Goal: Task Accomplishment & Management: Use online tool/utility

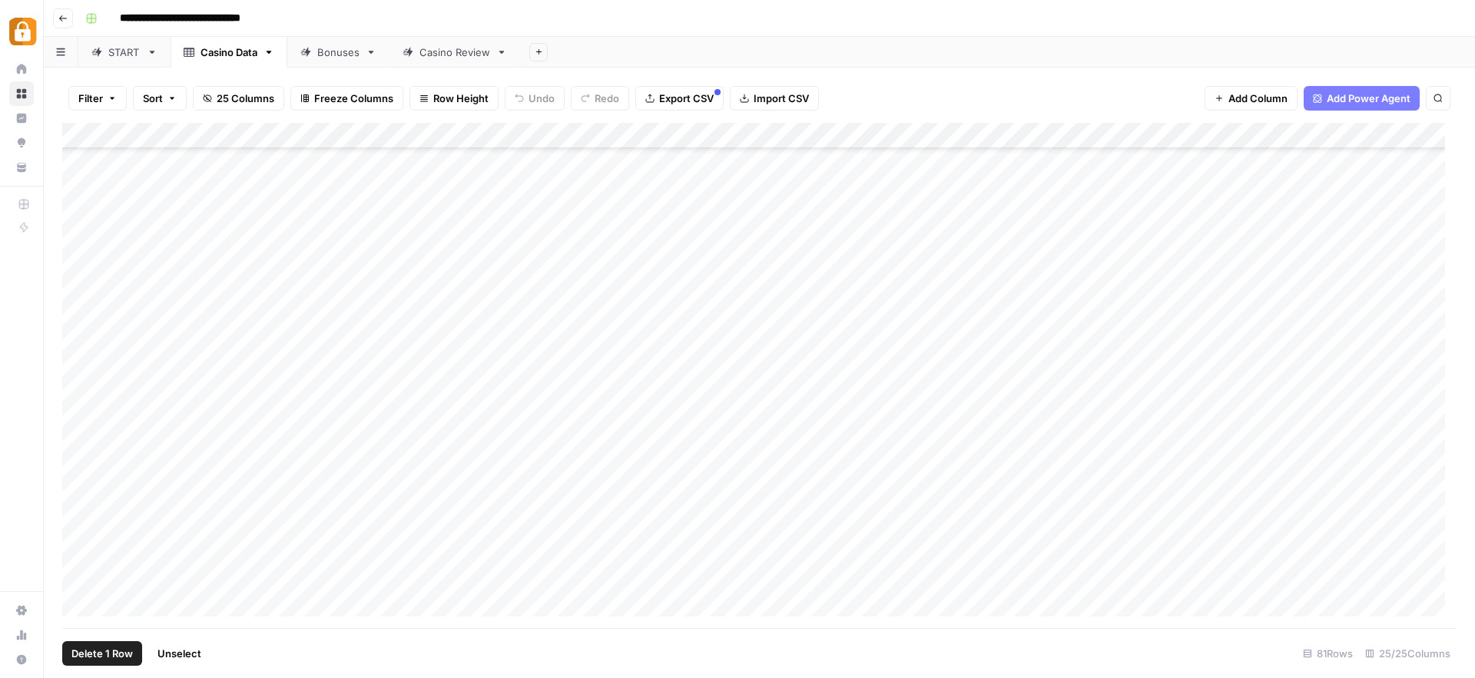
scroll to position [1672, 0]
click at [378, 17] on div "**********" at bounding box center [769, 18] width 1380 height 25
click at [449, 4] on header "**********" at bounding box center [759, 18] width 1431 height 37
click at [475, 31] on header "**********" at bounding box center [759, 18] width 1431 height 37
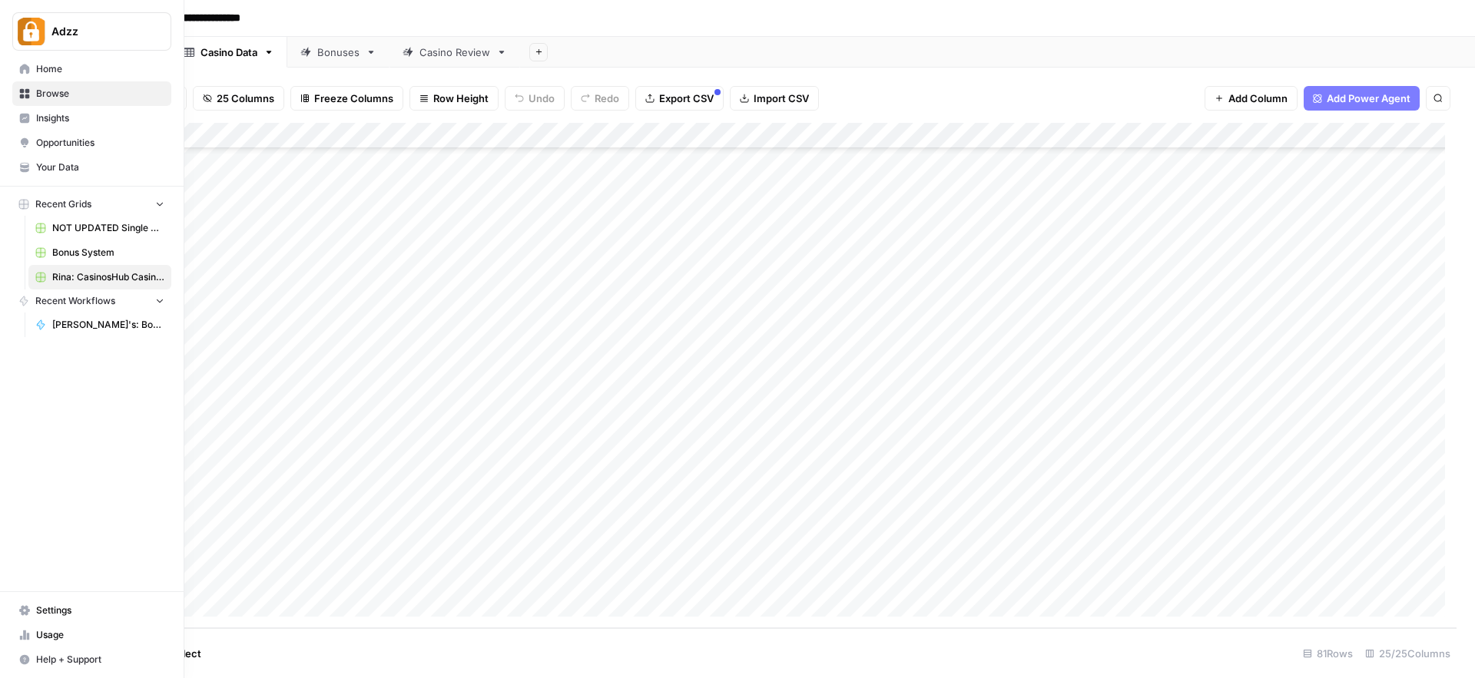
click at [91, 493] on div "Adzz Home Browse Insights Opportunities Your Data Recent Grids NOT UPDATED Sing…" at bounding box center [92, 339] width 184 height 678
click at [69, 250] on span "Bonus System" at bounding box center [108, 253] width 112 height 14
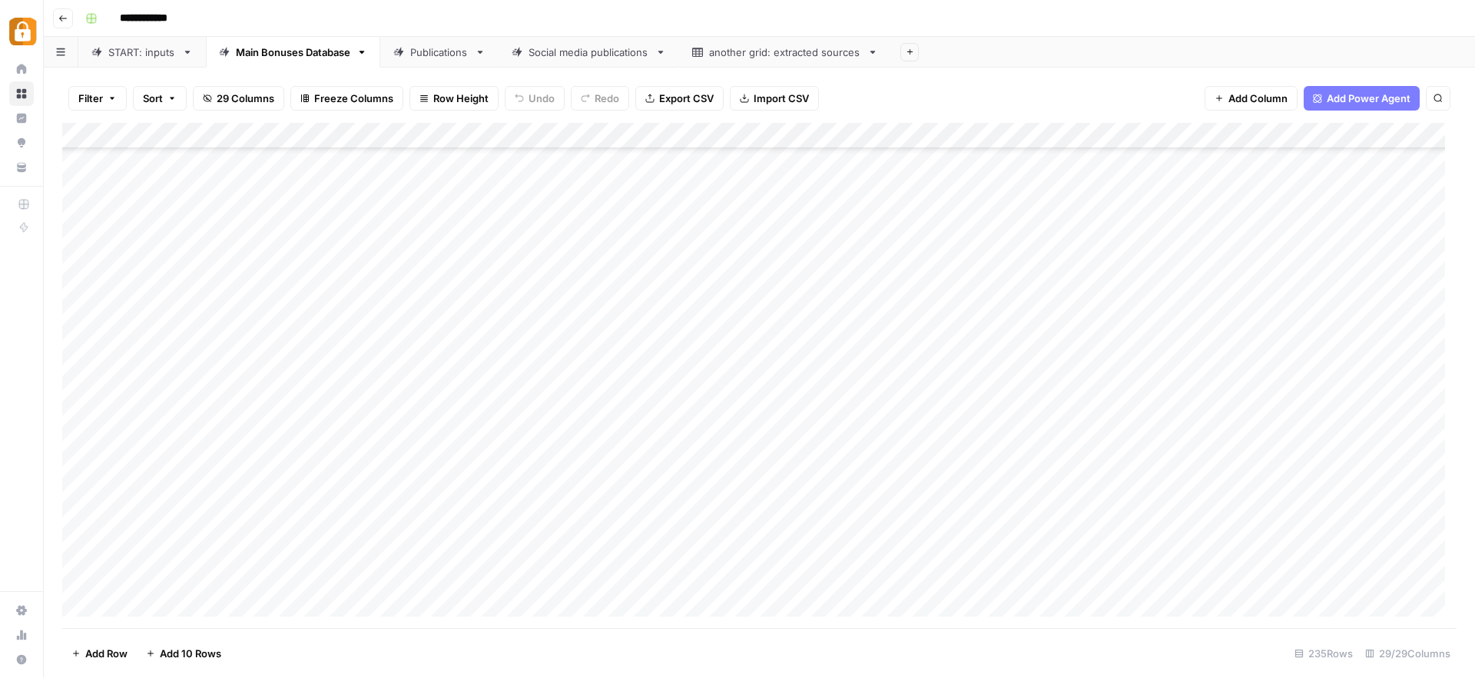
scroll to position [5694, 0]
click at [132, 51] on div "START: inputs" at bounding box center [142, 52] width 68 height 15
click at [742, 453] on div "Add Column" at bounding box center [759, 375] width 1394 height 505
click at [65, 14] on icon "button" at bounding box center [62, 18] width 9 height 9
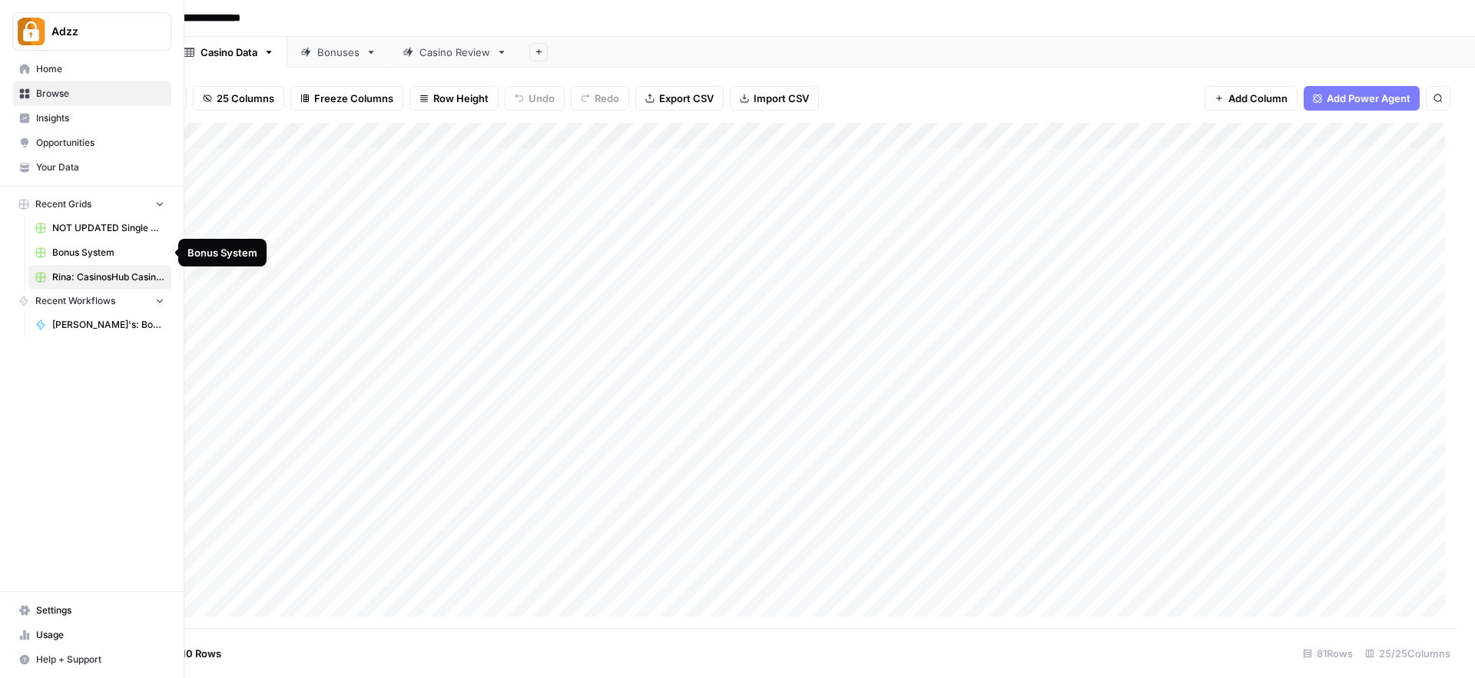
click at [66, 253] on span "Bonus System" at bounding box center [108, 253] width 112 height 14
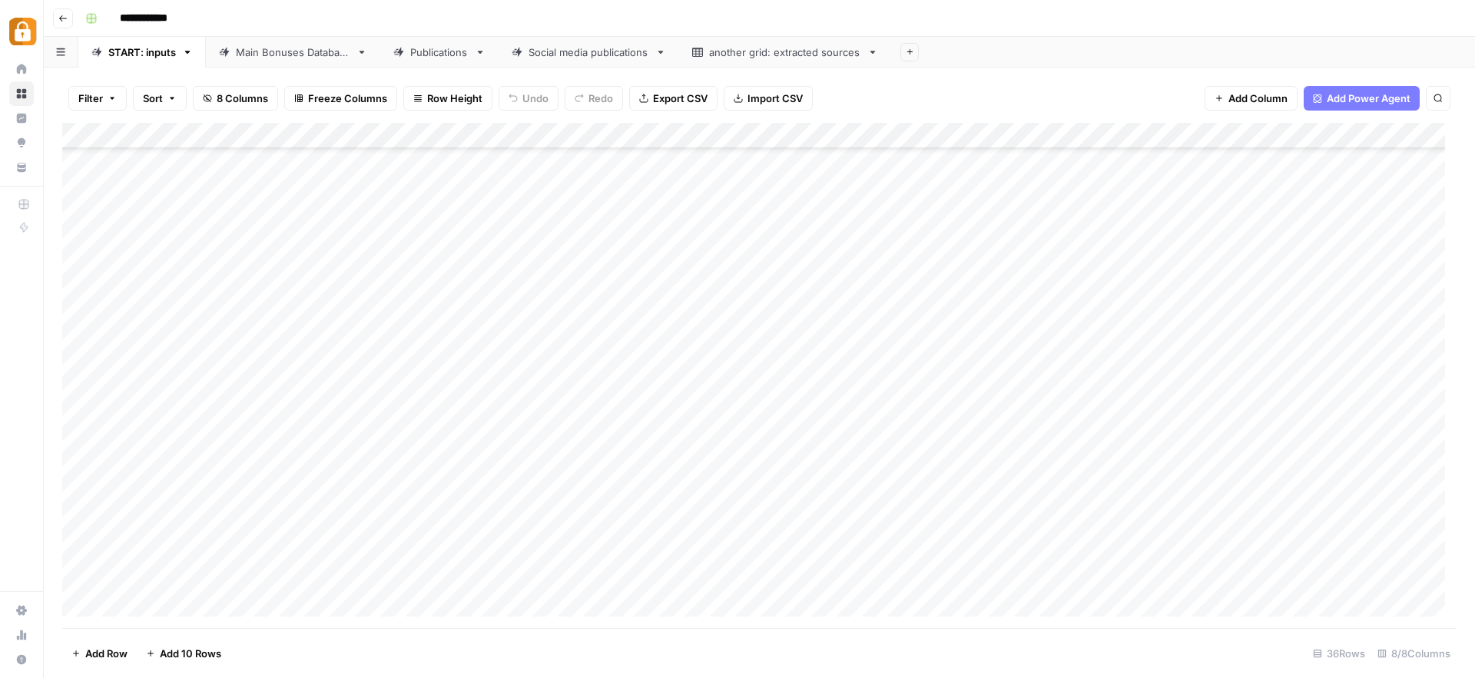
scroll to position [497, 0]
click at [301, 531] on div "Add Column" at bounding box center [759, 375] width 1394 height 505
click at [362, 531] on div "Add Column" at bounding box center [759, 375] width 1394 height 505
click at [362, 531] on input "text" at bounding box center [340, 532] width 134 height 14
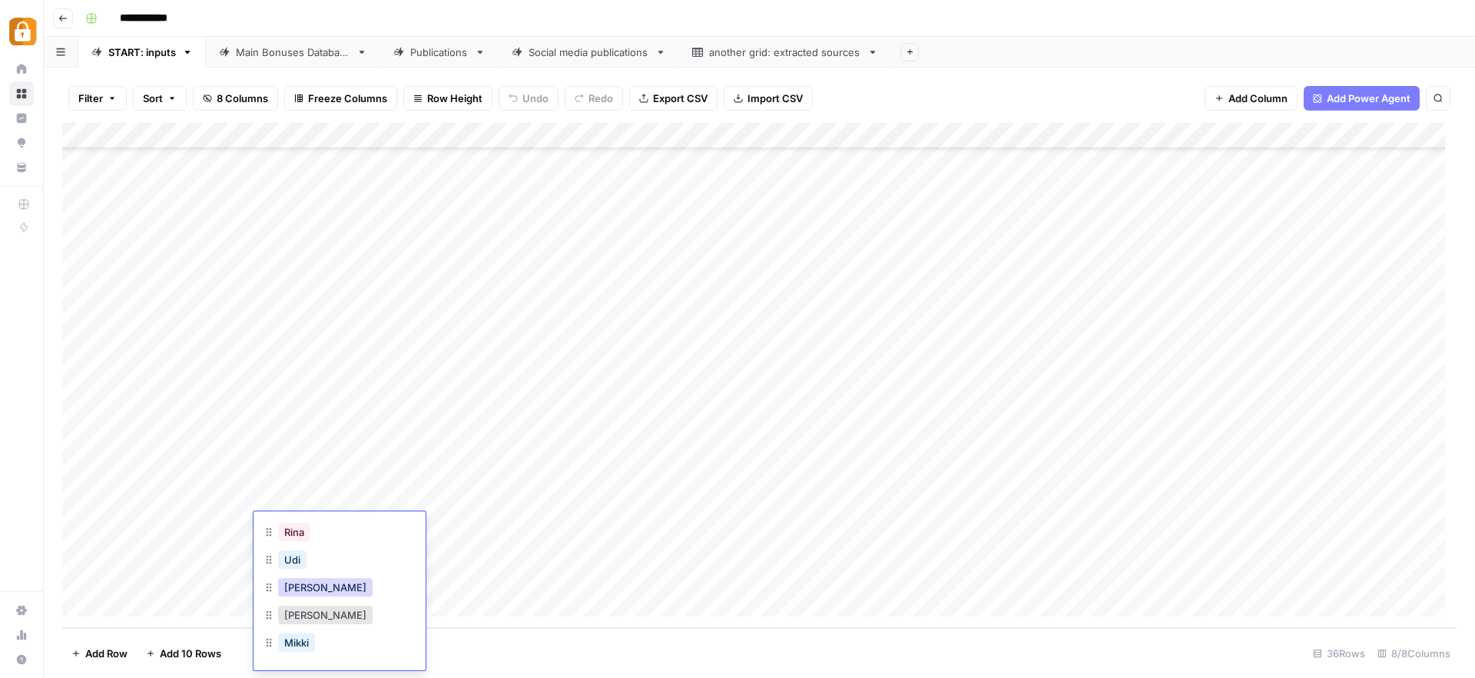
click at [296, 591] on button "[PERSON_NAME]" at bounding box center [325, 587] width 94 height 18
click at [488, 519] on div "Add Column" at bounding box center [759, 375] width 1394 height 505
click at [462, 520] on div "Add Column" at bounding box center [759, 375] width 1394 height 505
click at [462, 520] on textarea at bounding box center [515, 527] width 246 height 22
click at [443, 526] on textarea at bounding box center [515, 527] width 246 height 22
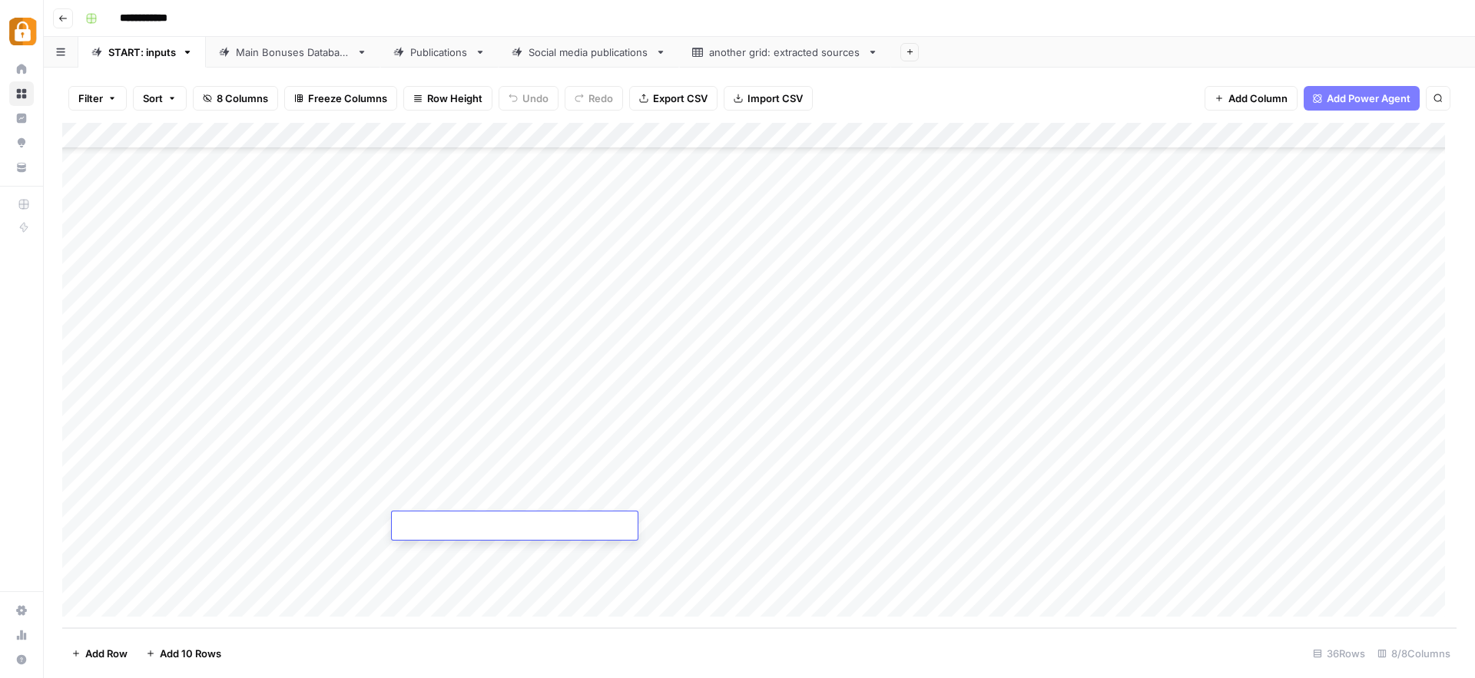
click at [443, 526] on textarea at bounding box center [515, 527] width 246 height 22
paste textarea "**********"
type textarea "**********"
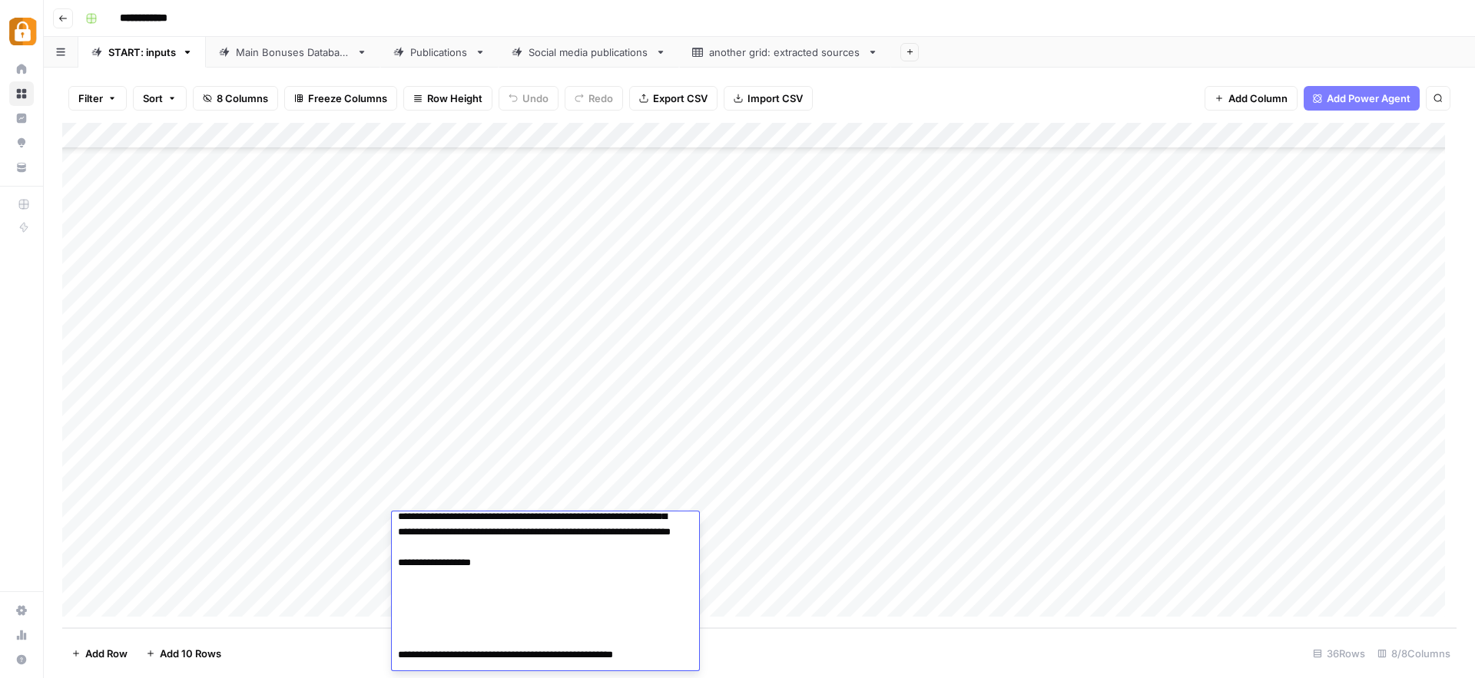
scroll to position [0, 0]
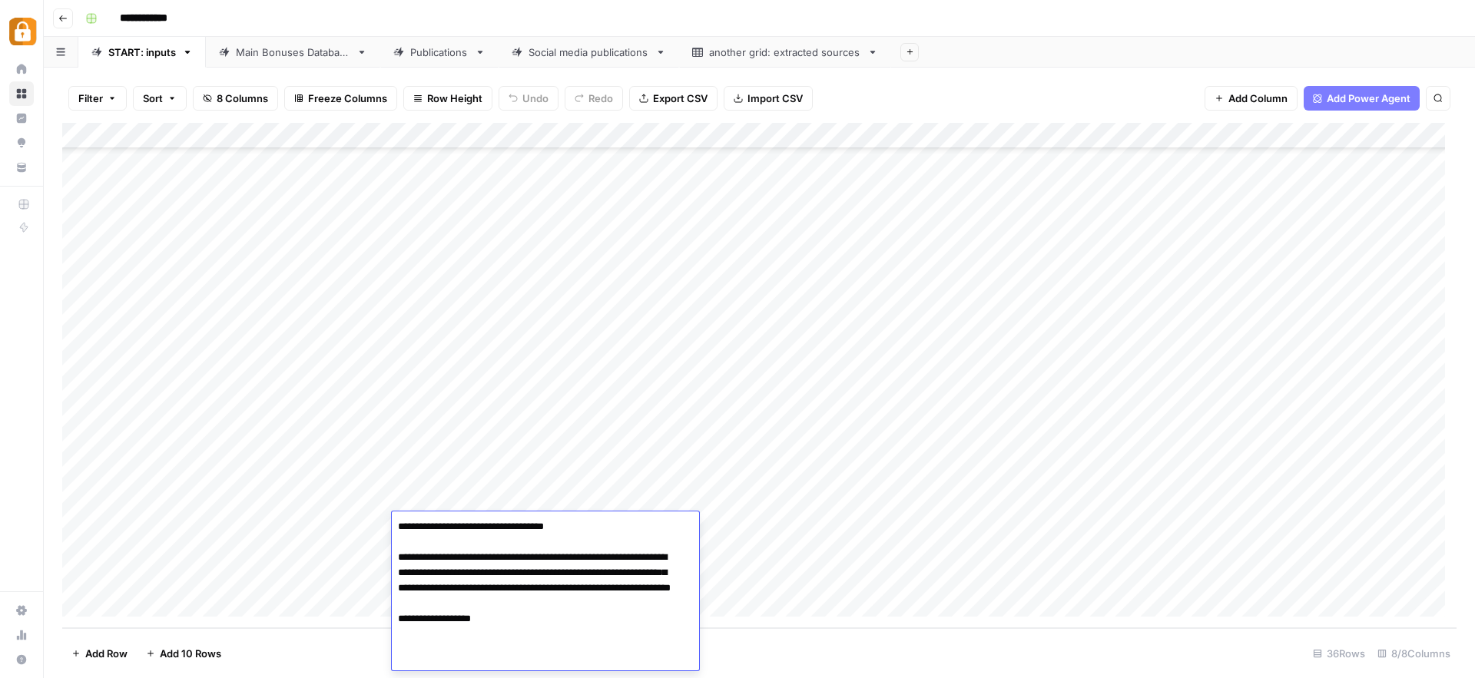
click at [818, 522] on div "Add Column" at bounding box center [759, 375] width 1394 height 505
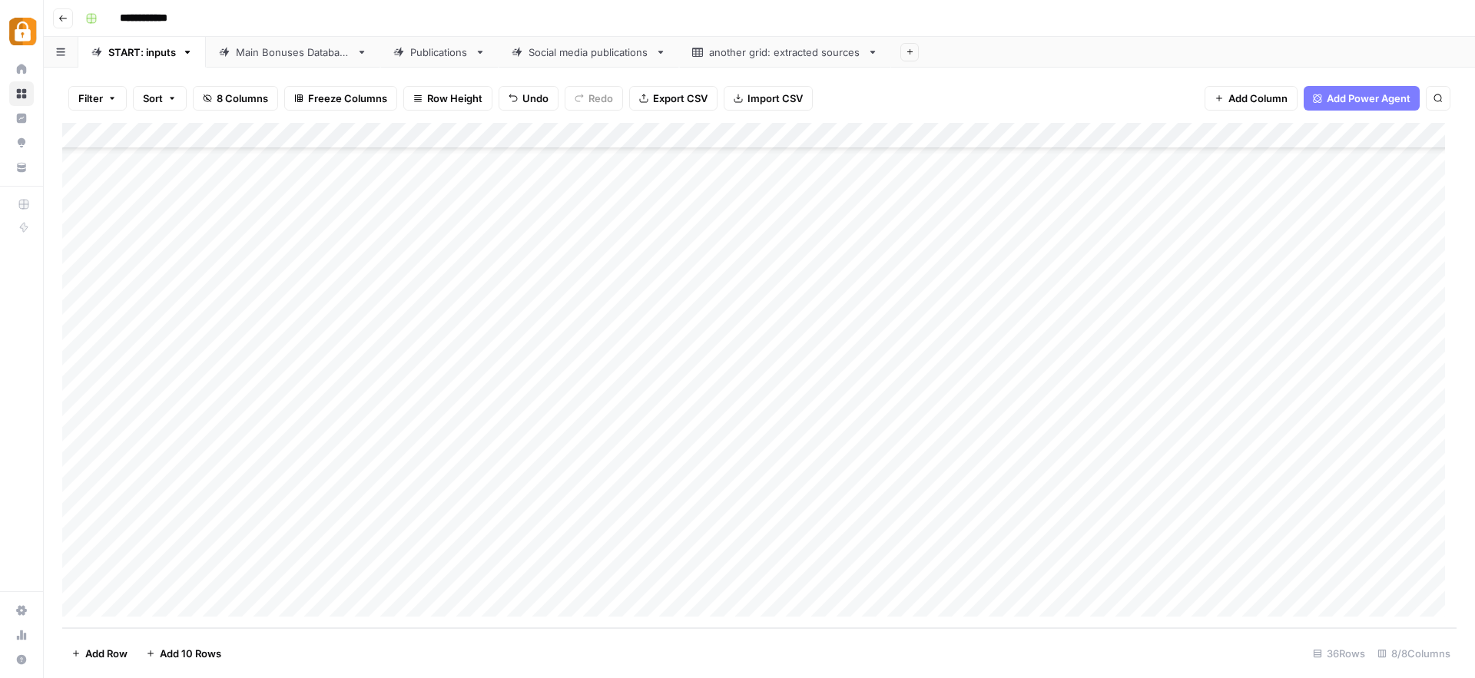
click at [907, 531] on div "Add Column" at bounding box center [759, 375] width 1394 height 505
click at [919, 567] on button "Official Site" at bounding box center [905, 560] width 65 height 18
click at [919, 567] on div "Add Column" at bounding box center [759, 375] width 1394 height 505
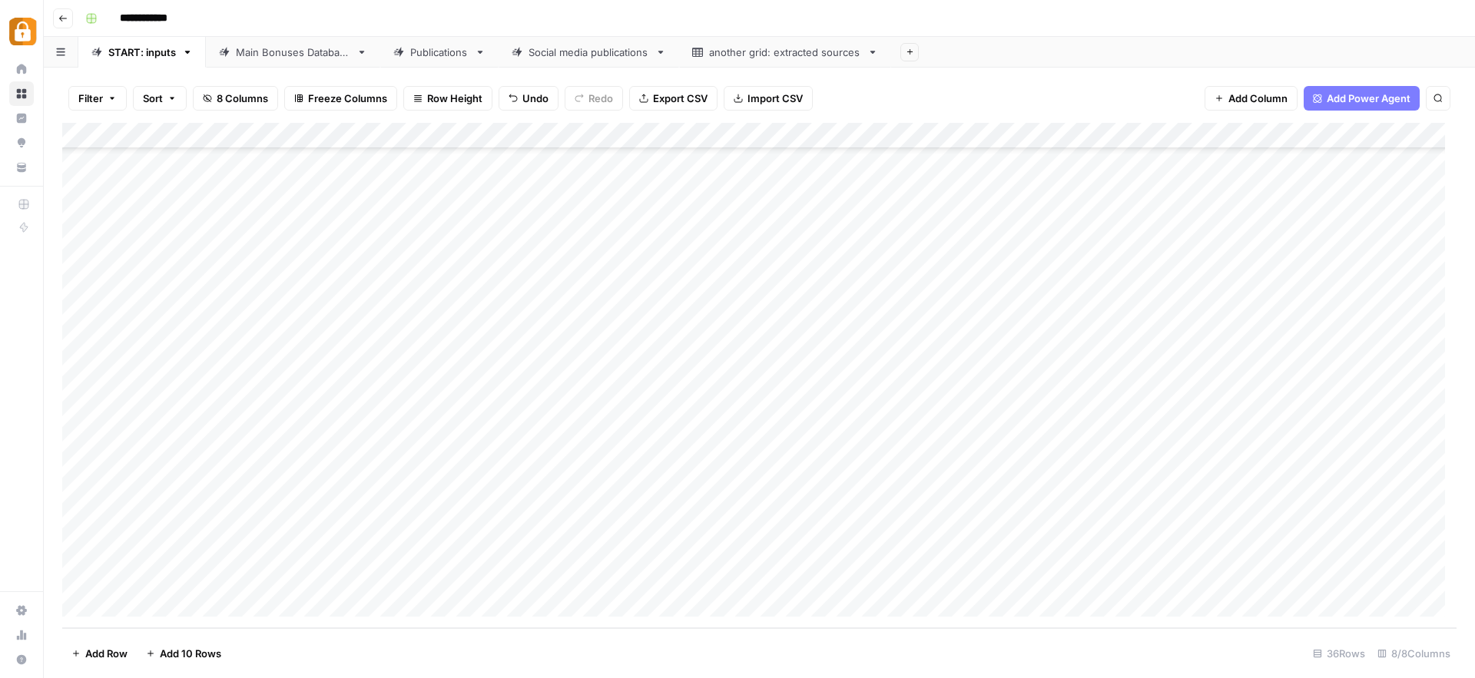
click at [925, 524] on div "Add Column" at bounding box center [759, 375] width 1394 height 505
click at [934, 562] on button "Official Site" at bounding box center [905, 560] width 65 height 18
click at [935, 562] on div "Add Column" at bounding box center [759, 375] width 1394 height 505
click at [1406, 525] on div "Add Column" at bounding box center [759, 375] width 1394 height 505
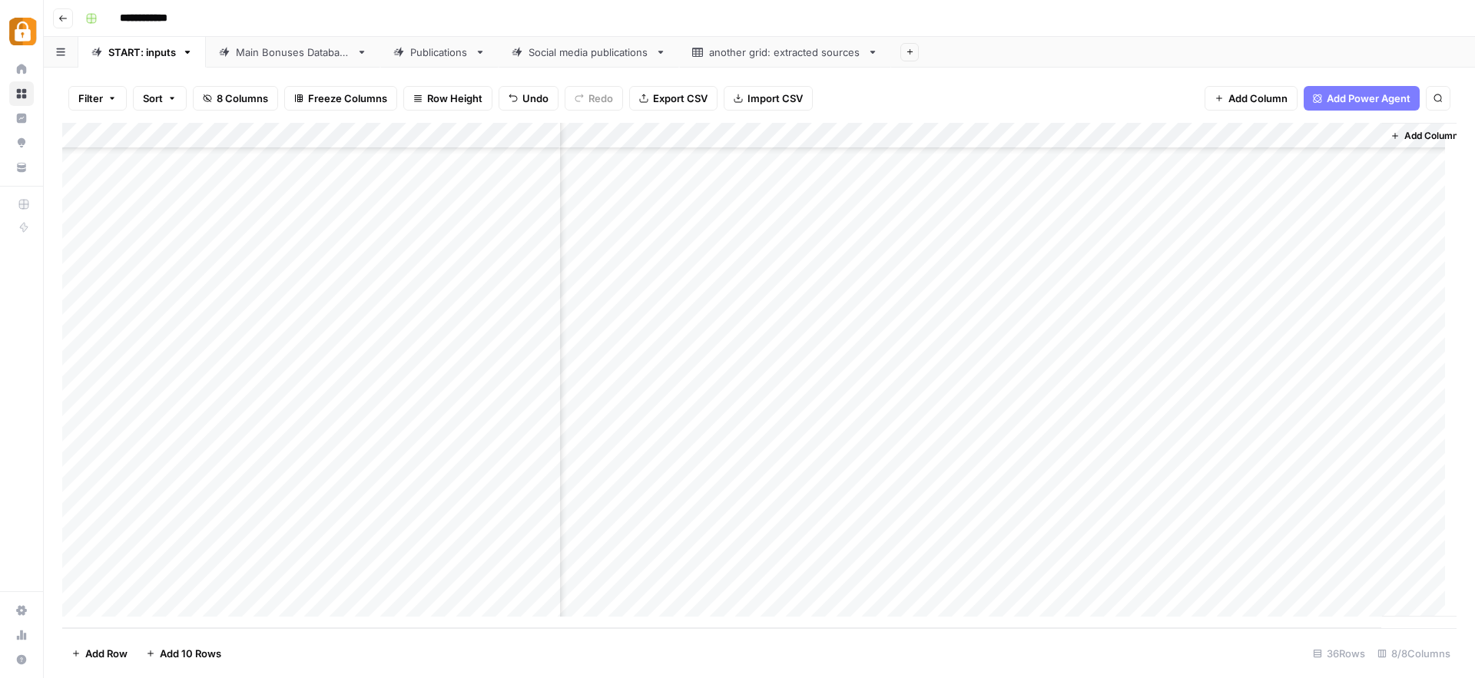
scroll to position [497, 184]
click at [1327, 525] on div "Add Column" at bounding box center [759, 375] width 1394 height 505
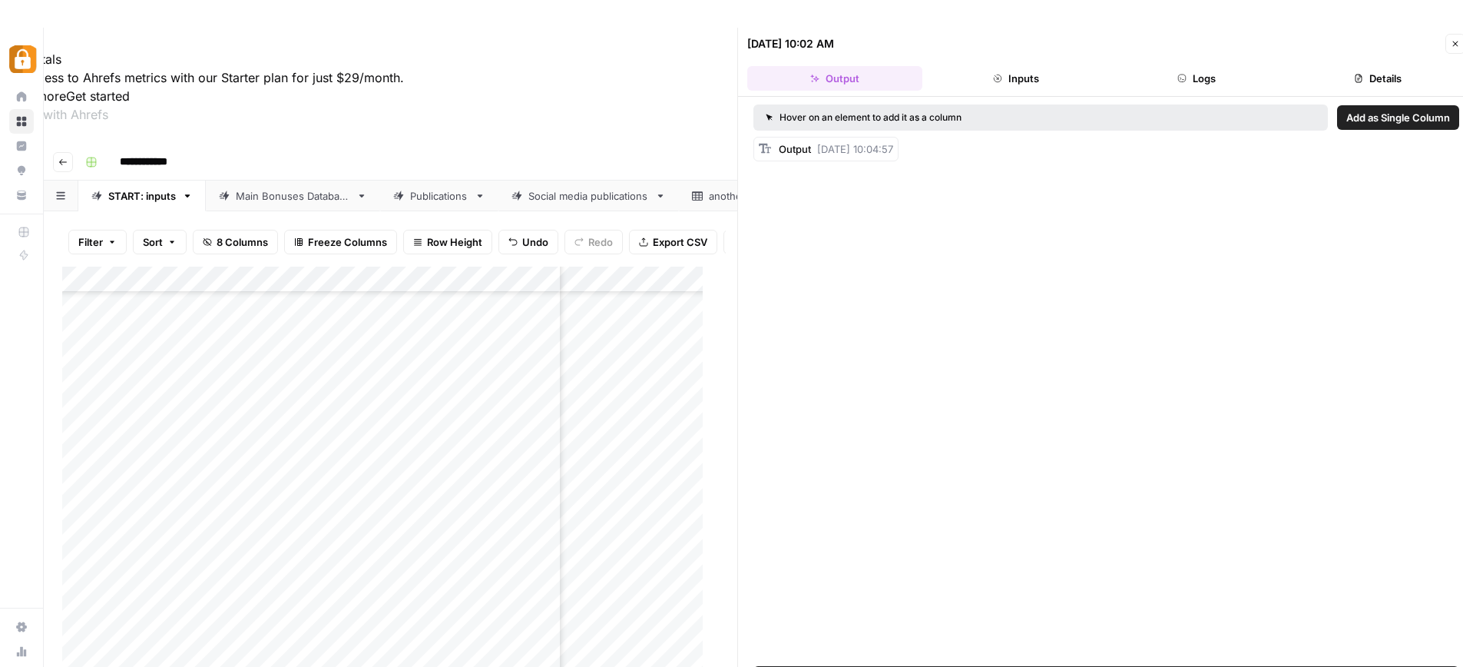
click at [1023, 80] on button "Inputs" at bounding box center [1016, 78] width 175 height 25
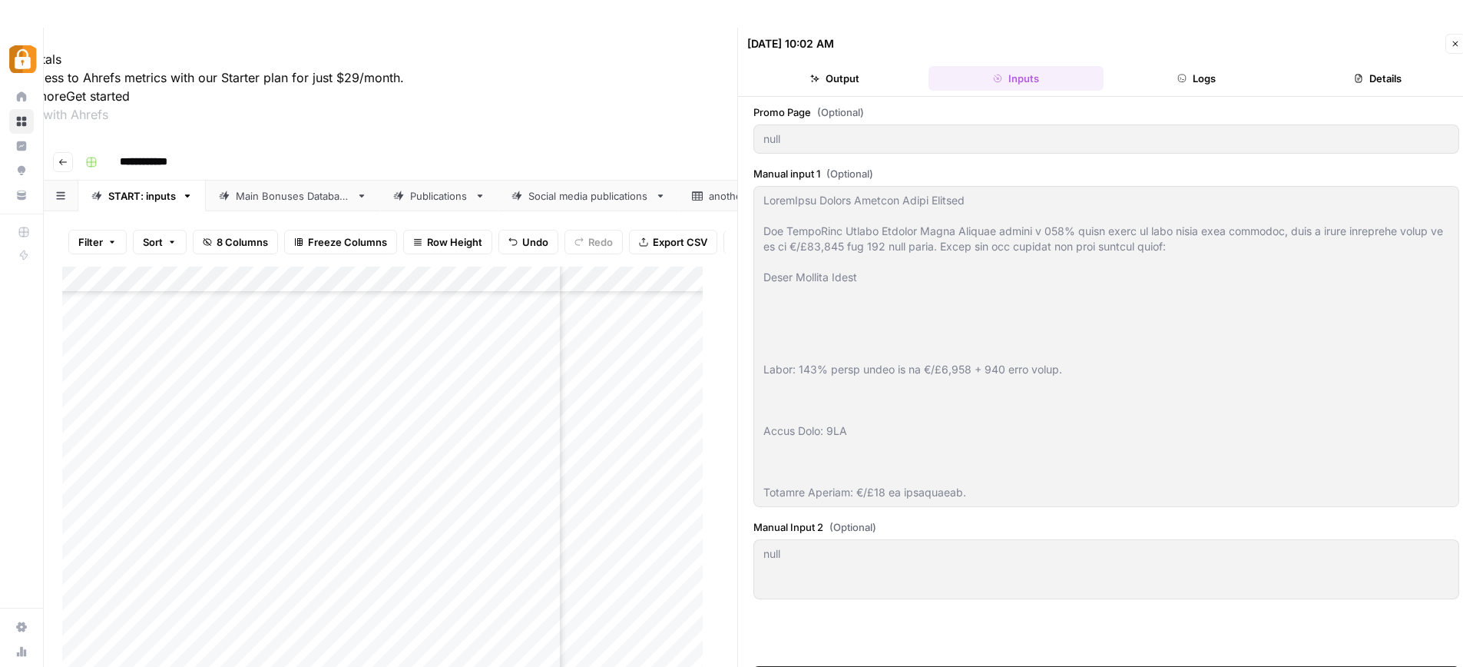
click at [1226, 76] on button "Logs" at bounding box center [1197, 78] width 175 height 25
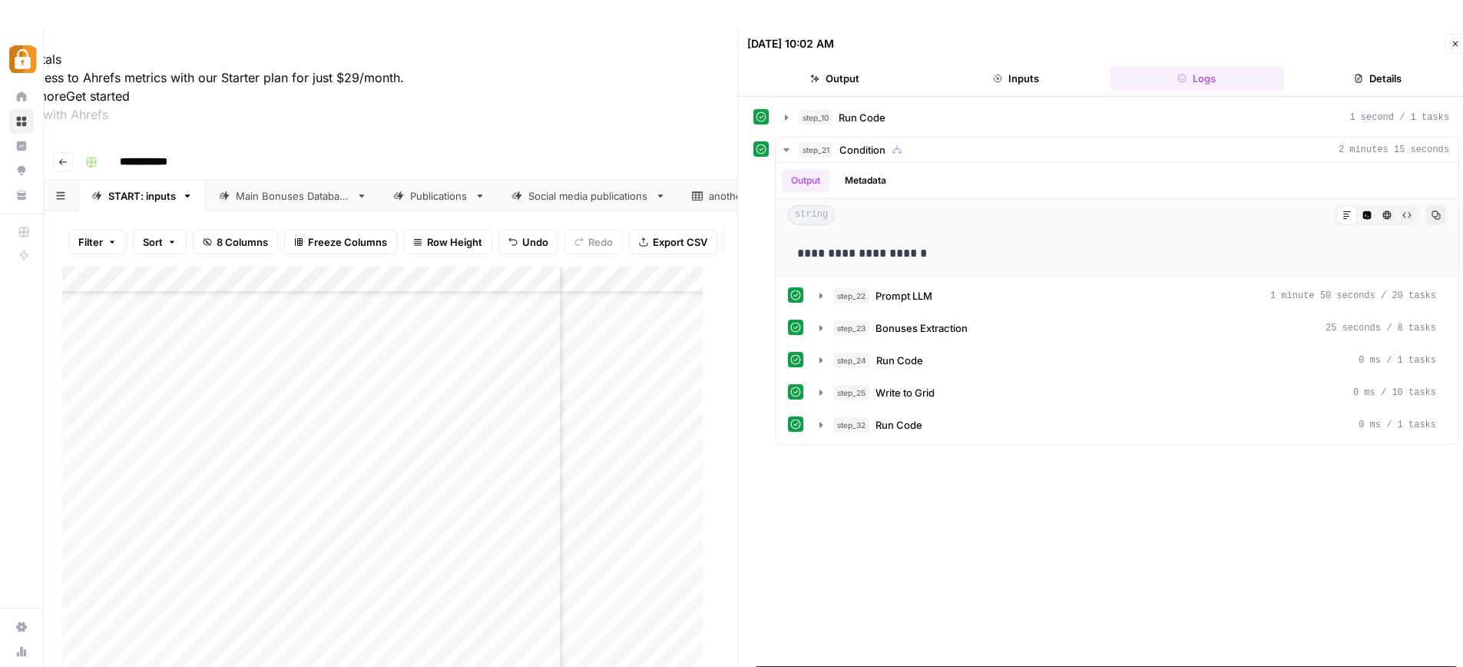
click at [1403, 71] on button "Details" at bounding box center [1377, 78] width 175 height 25
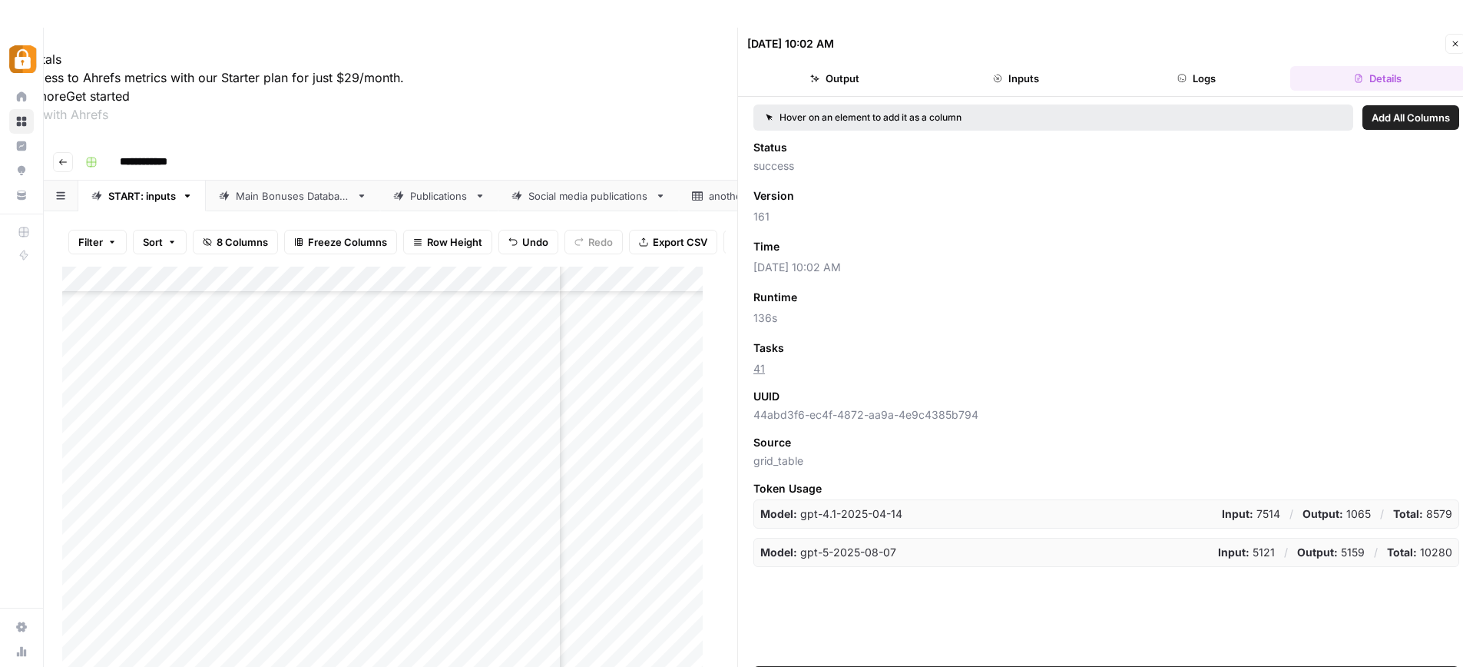
click at [1457, 39] on icon "button" at bounding box center [1455, 43] width 9 height 9
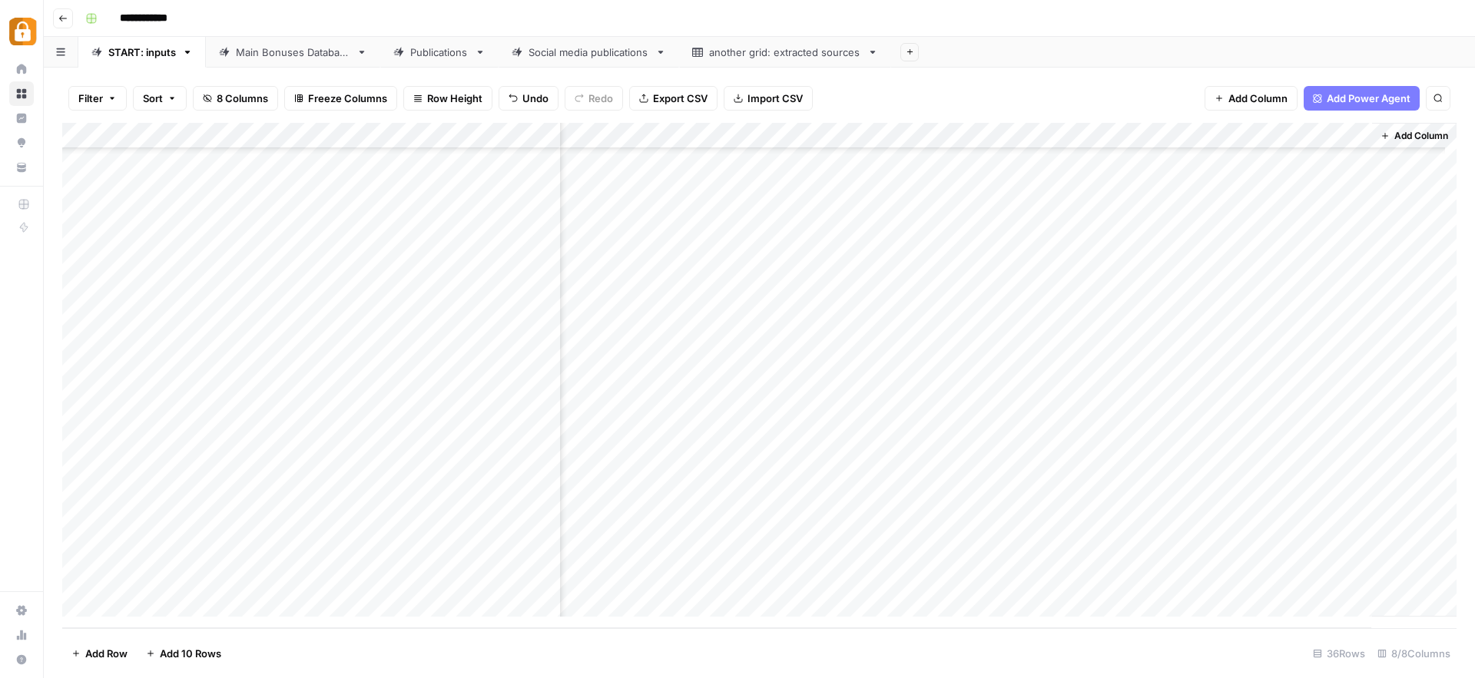
scroll to position [497, 166]
click at [290, 42] on link "Main Bonuses Database" at bounding box center [293, 52] width 174 height 31
click at [425, 578] on div "Add Column" at bounding box center [759, 375] width 1394 height 505
click at [433, 574] on div "Add Column" at bounding box center [759, 375] width 1394 height 505
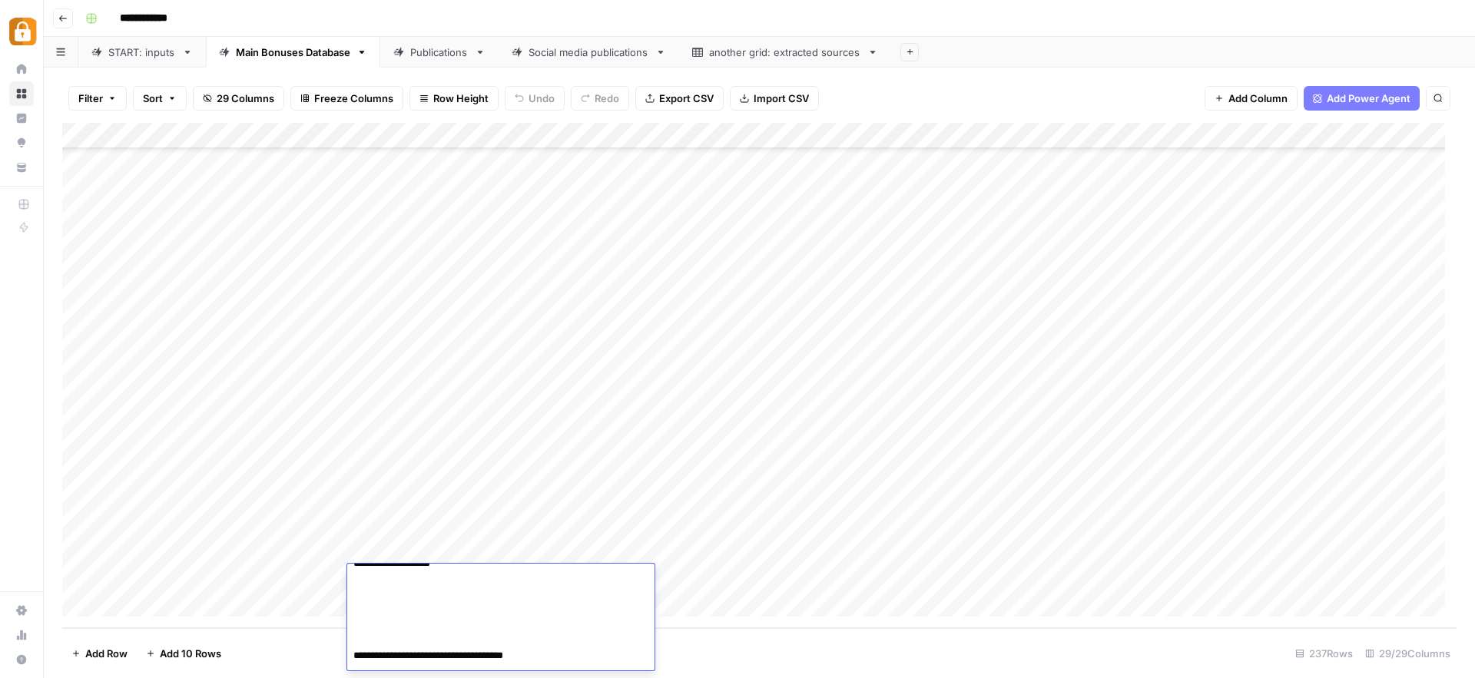
scroll to position [2992, 0]
click at [799, 581] on div "Add Column" at bounding box center [759, 375] width 1394 height 505
click at [1060, 578] on div "Add Column" at bounding box center [759, 375] width 1394 height 505
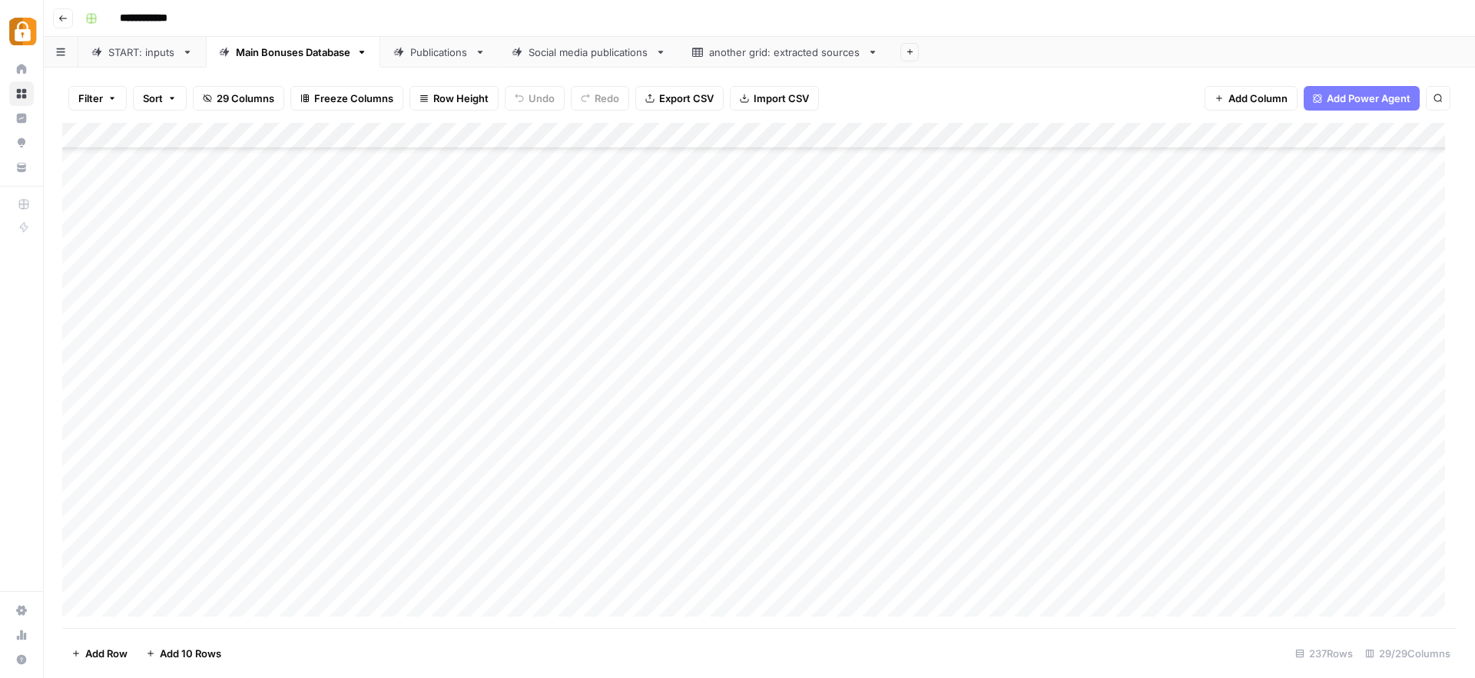
click at [685, 350] on div "Add Column" at bounding box center [759, 375] width 1394 height 505
click at [666, 583] on div "Add Column" at bounding box center [759, 375] width 1394 height 505
click at [1157, 575] on div "Add Column" at bounding box center [759, 375] width 1394 height 505
click at [1286, 575] on div "Add Column" at bounding box center [759, 375] width 1394 height 505
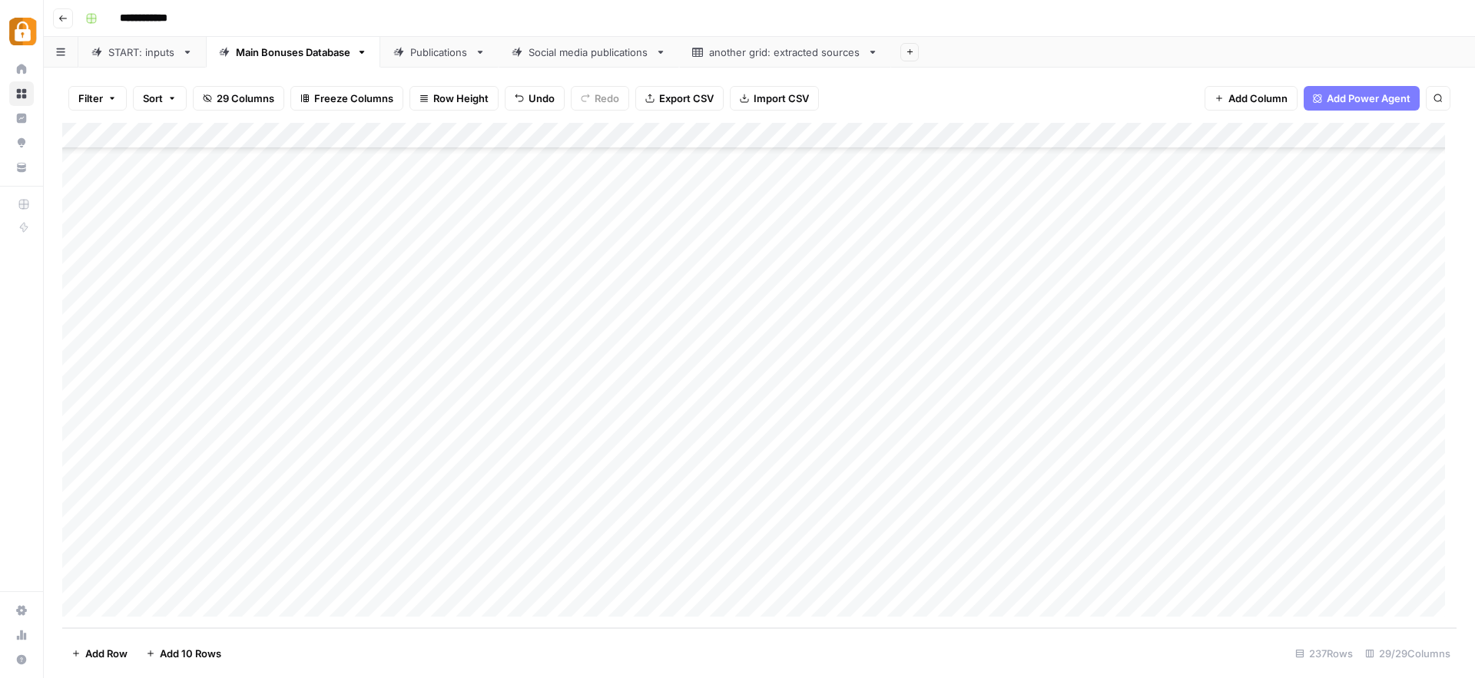
click at [1286, 575] on div "Add Column" at bounding box center [759, 375] width 1394 height 505
click at [822, 575] on div "Add Column" at bounding box center [759, 375] width 1394 height 505
click at [865, 577] on div "Add Column" at bounding box center [759, 375] width 1394 height 505
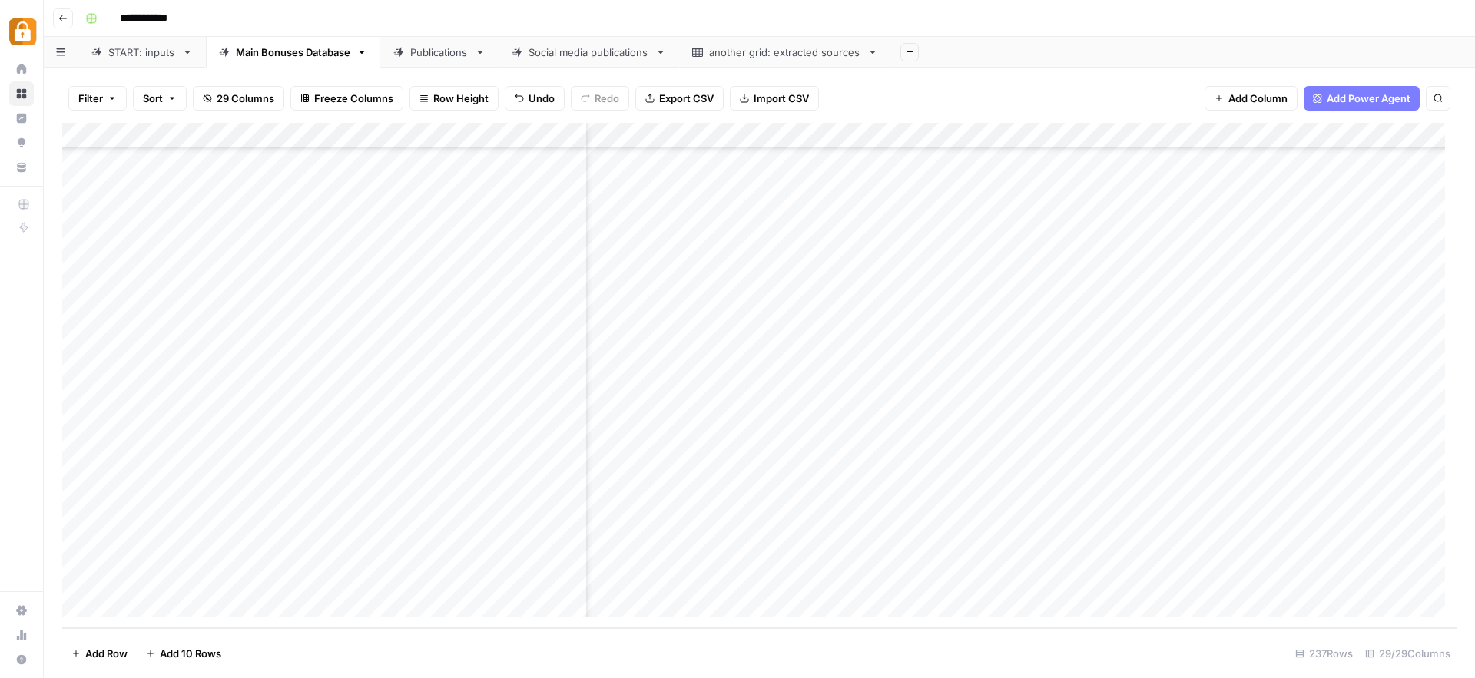
scroll to position [5746, 0]
click at [456, 581] on div "Add Column" at bounding box center [759, 375] width 1394 height 505
click at [492, 576] on div "Add Column" at bounding box center [759, 375] width 1394 height 505
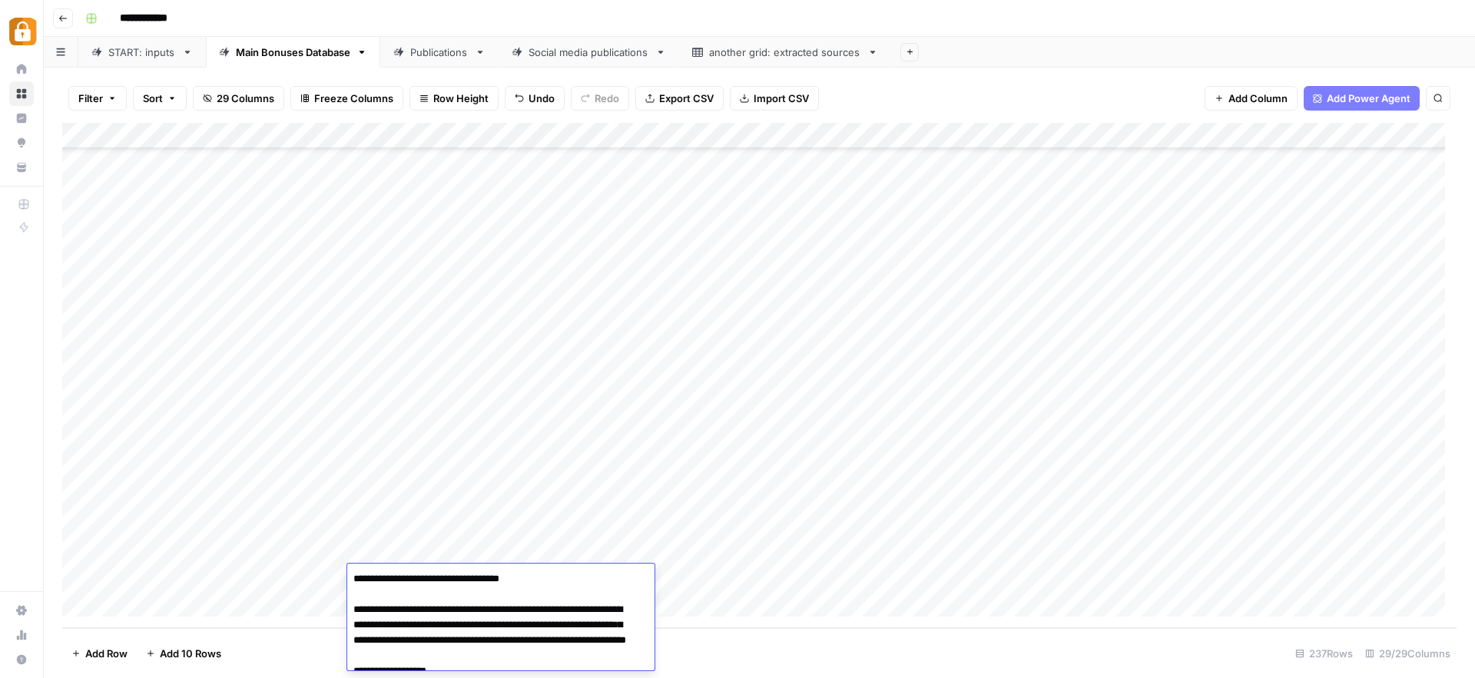
scroll to position [2992, 0]
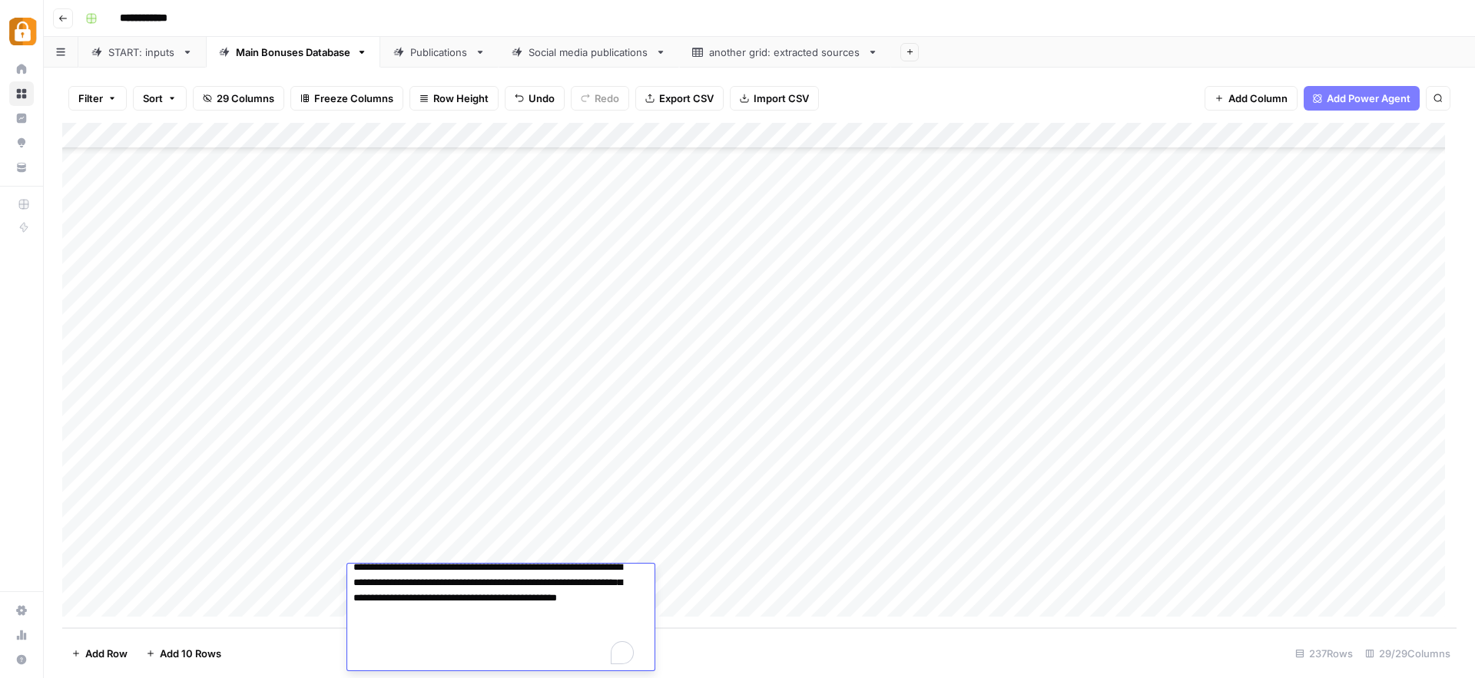
click at [797, 535] on div "Add Column" at bounding box center [759, 375] width 1394 height 505
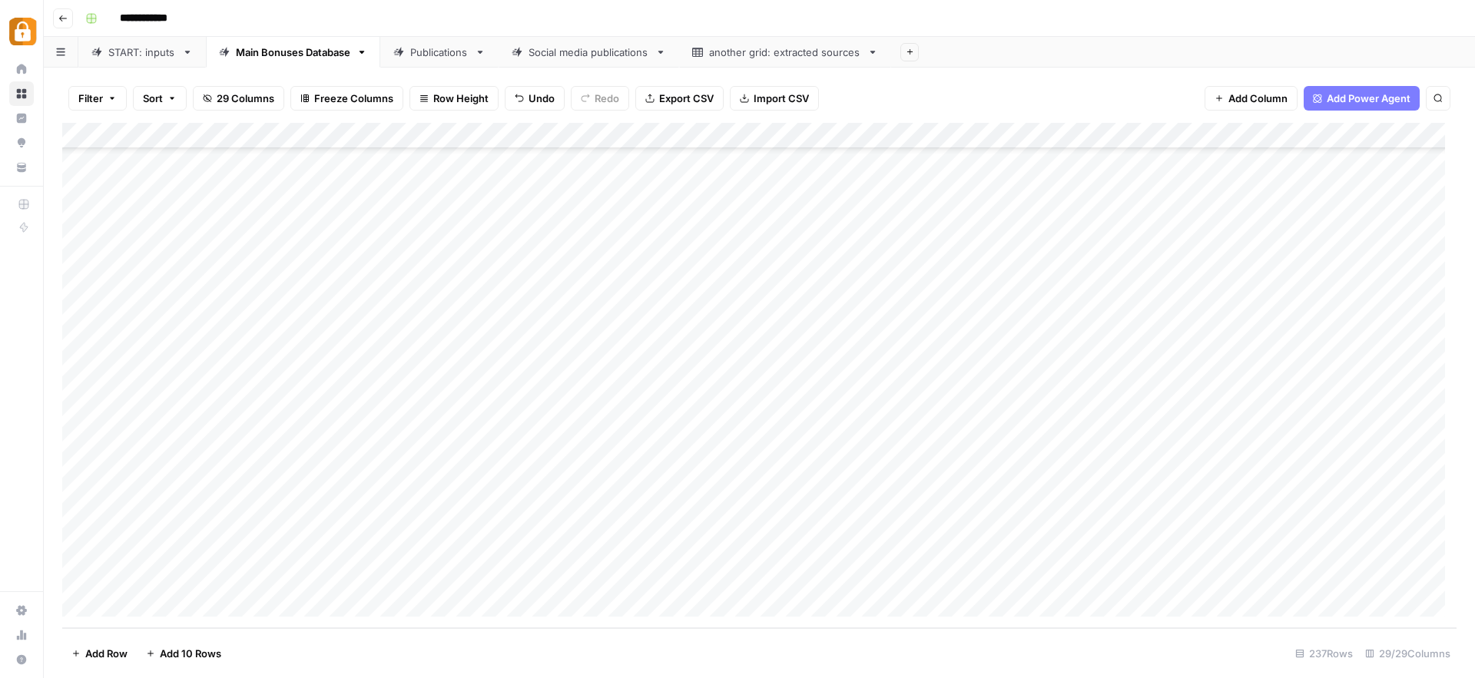
click at [550, 576] on div "Add Column" at bounding box center [759, 375] width 1394 height 505
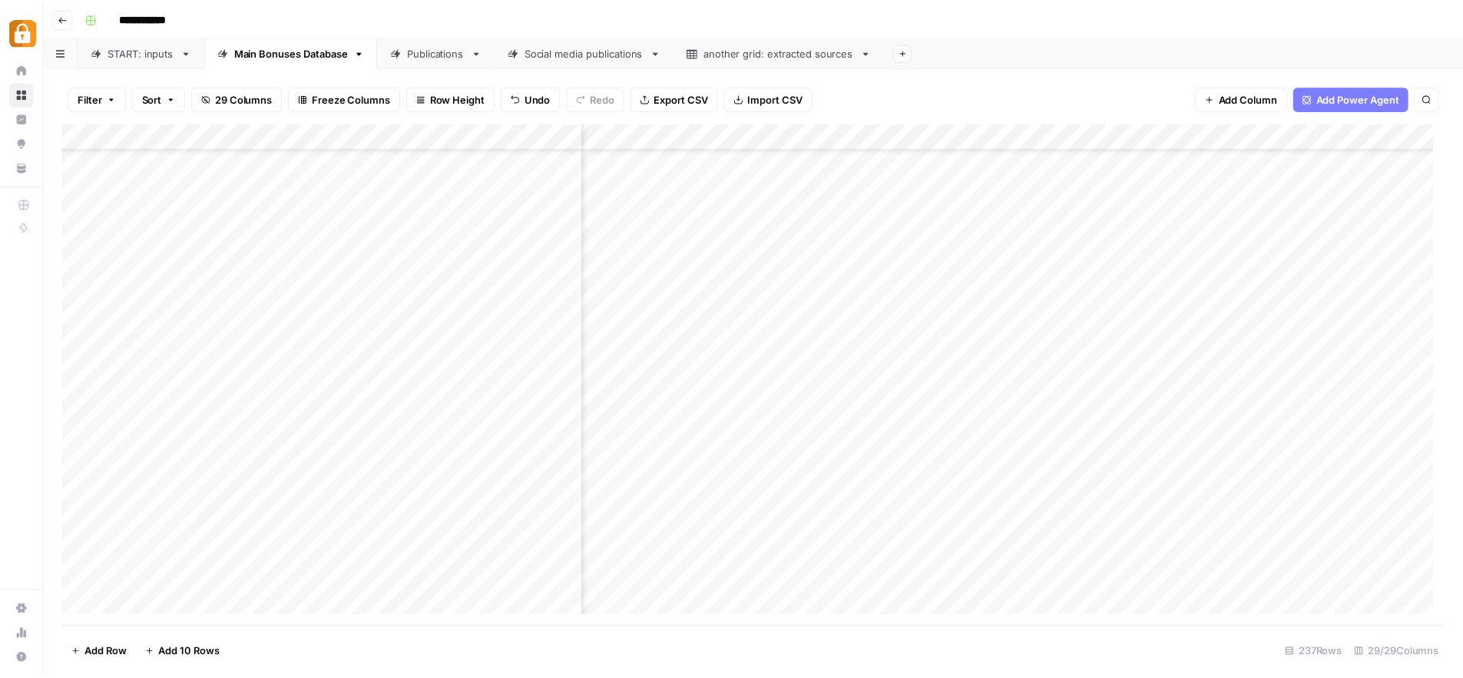
scroll to position [5746, 3066]
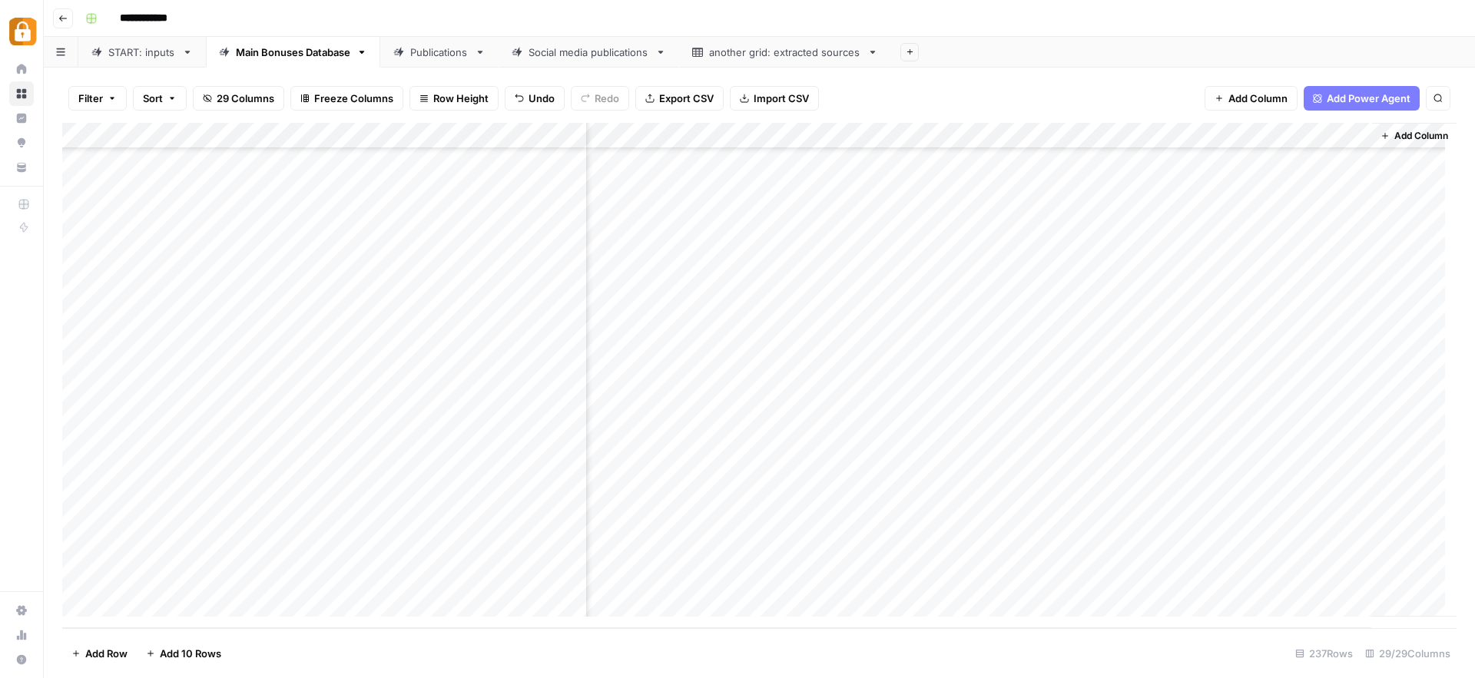
click at [446, 55] on div "Publications" at bounding box center [439, 52] width 58 height 15
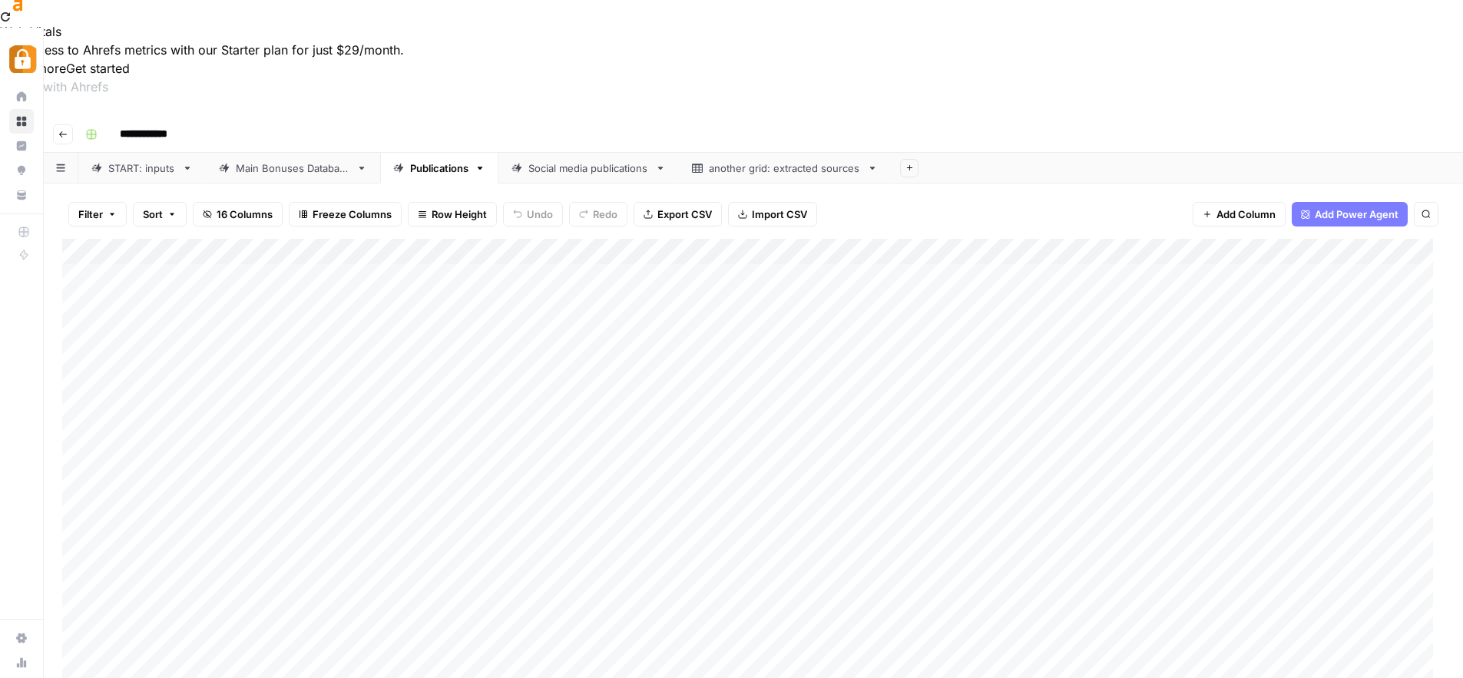
click at [575, 343] on div "Add Column" at bounding box center [753, 491] width 1383 height 505
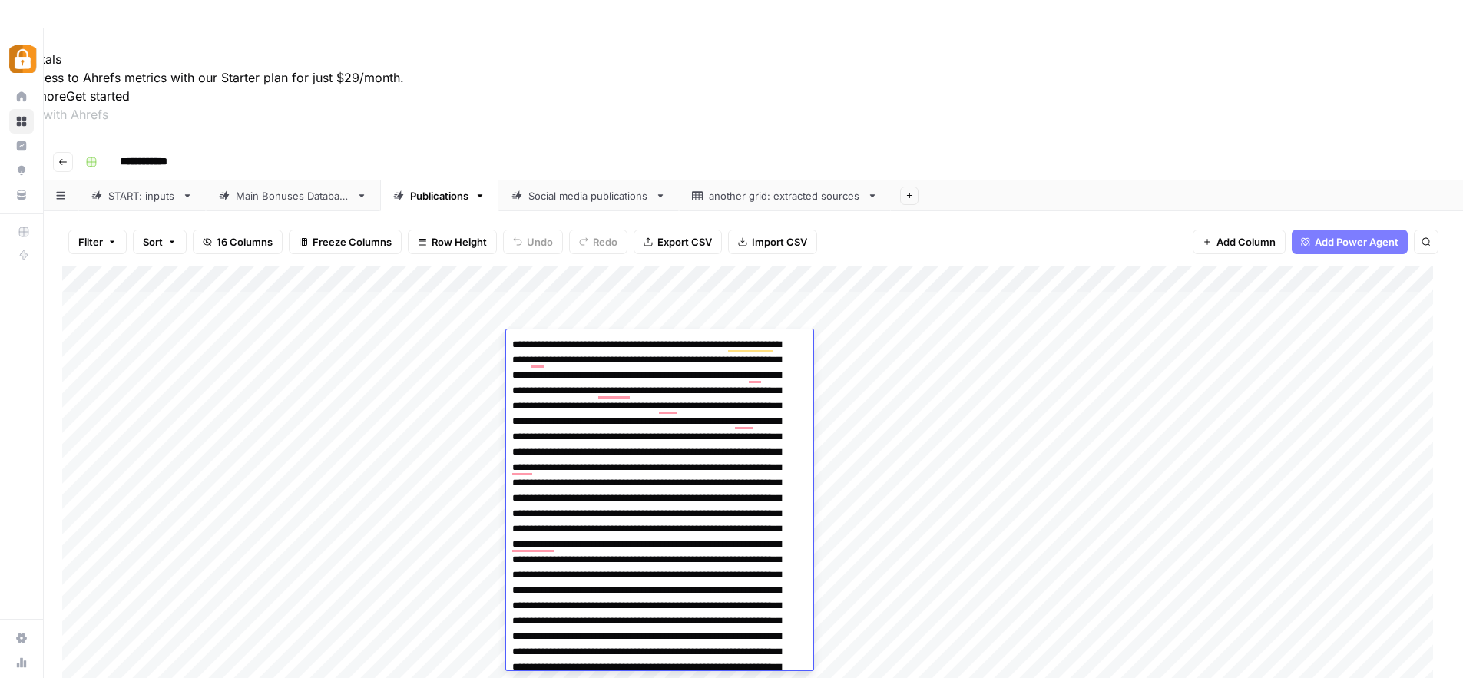
scroll to position [883, 0]
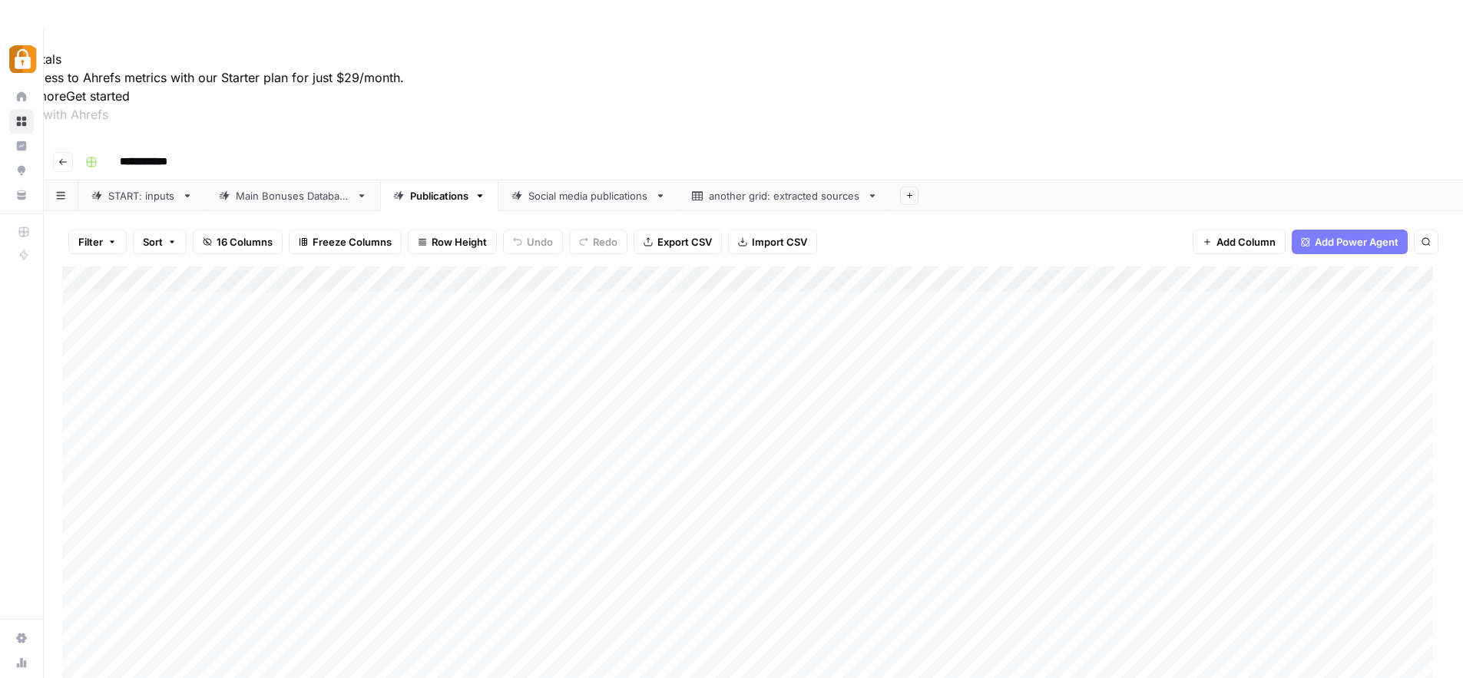
click at [989, 426] on div "Add Column" at bounding box center [753, 519] width 1383 height 505
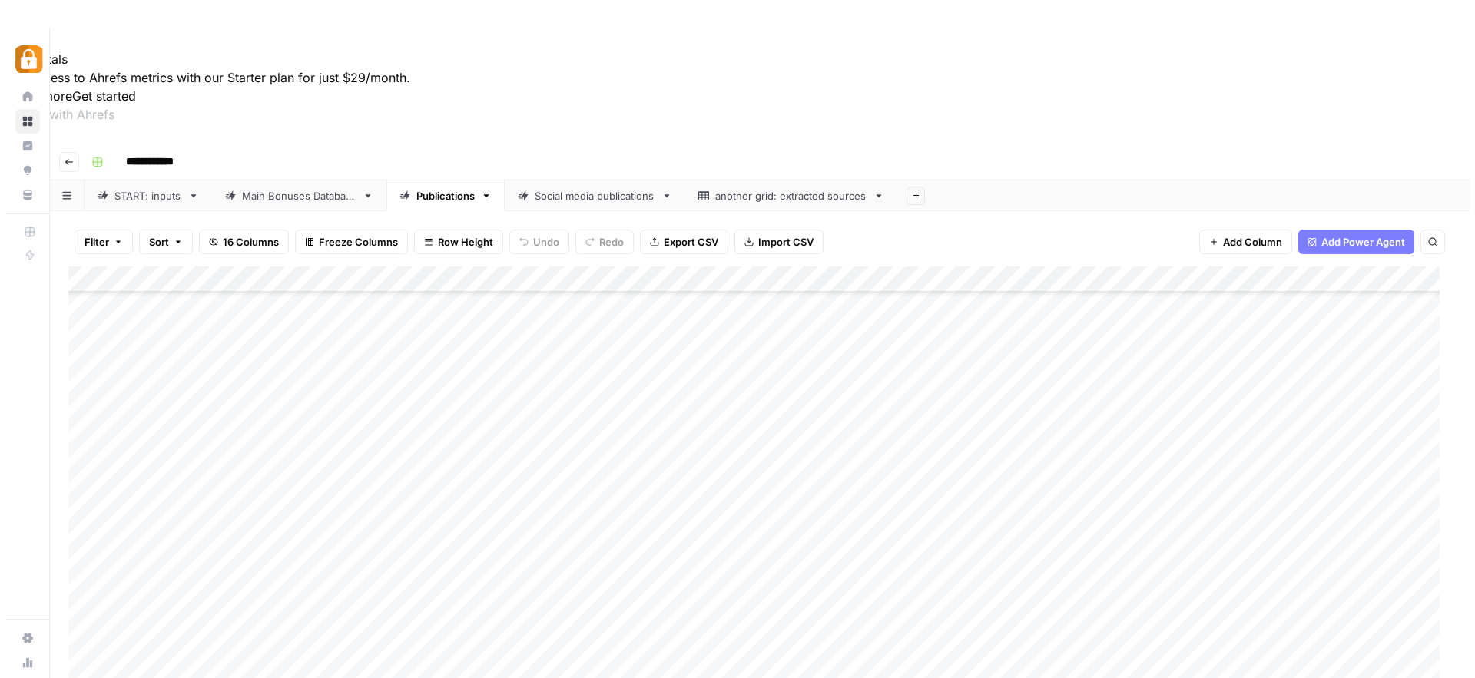
scroll to position [236, 0]
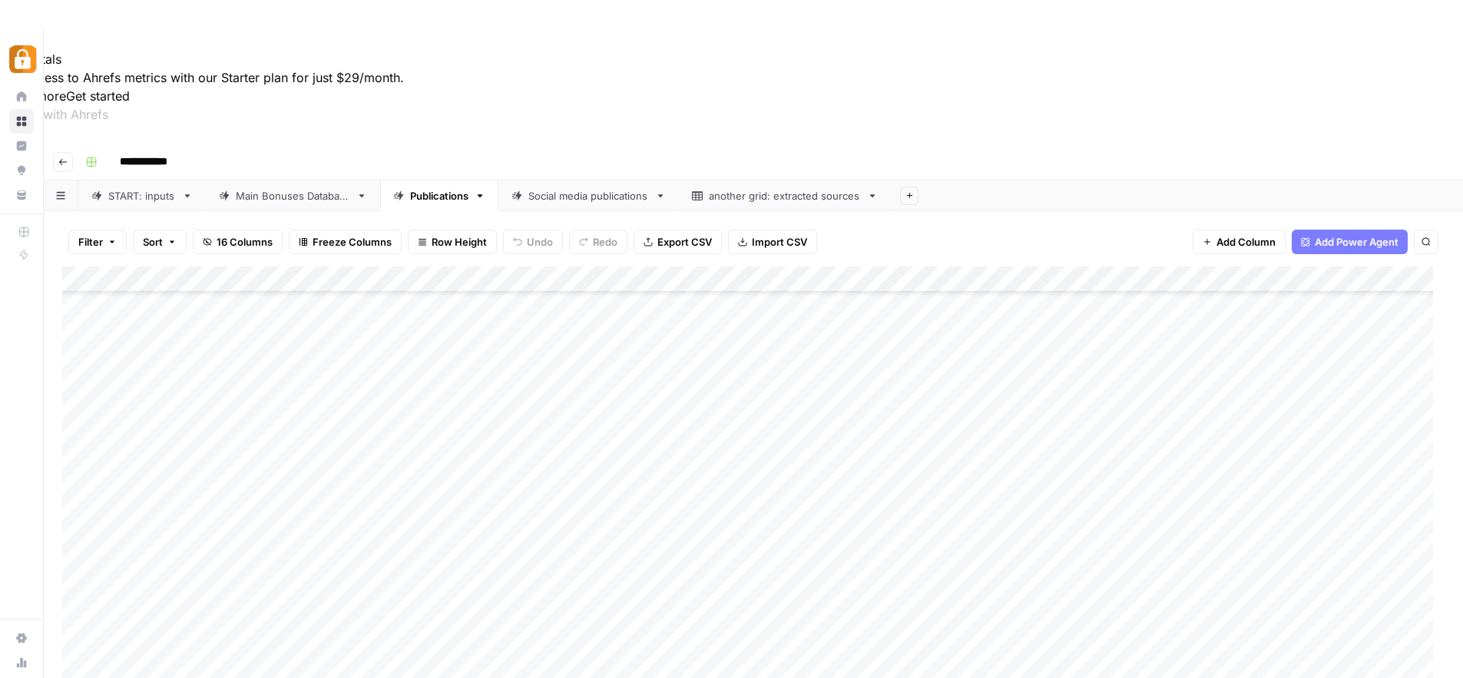
click at [591, 558] on div "Add Column" at bounding box center [753, 519] width 1383 height 505
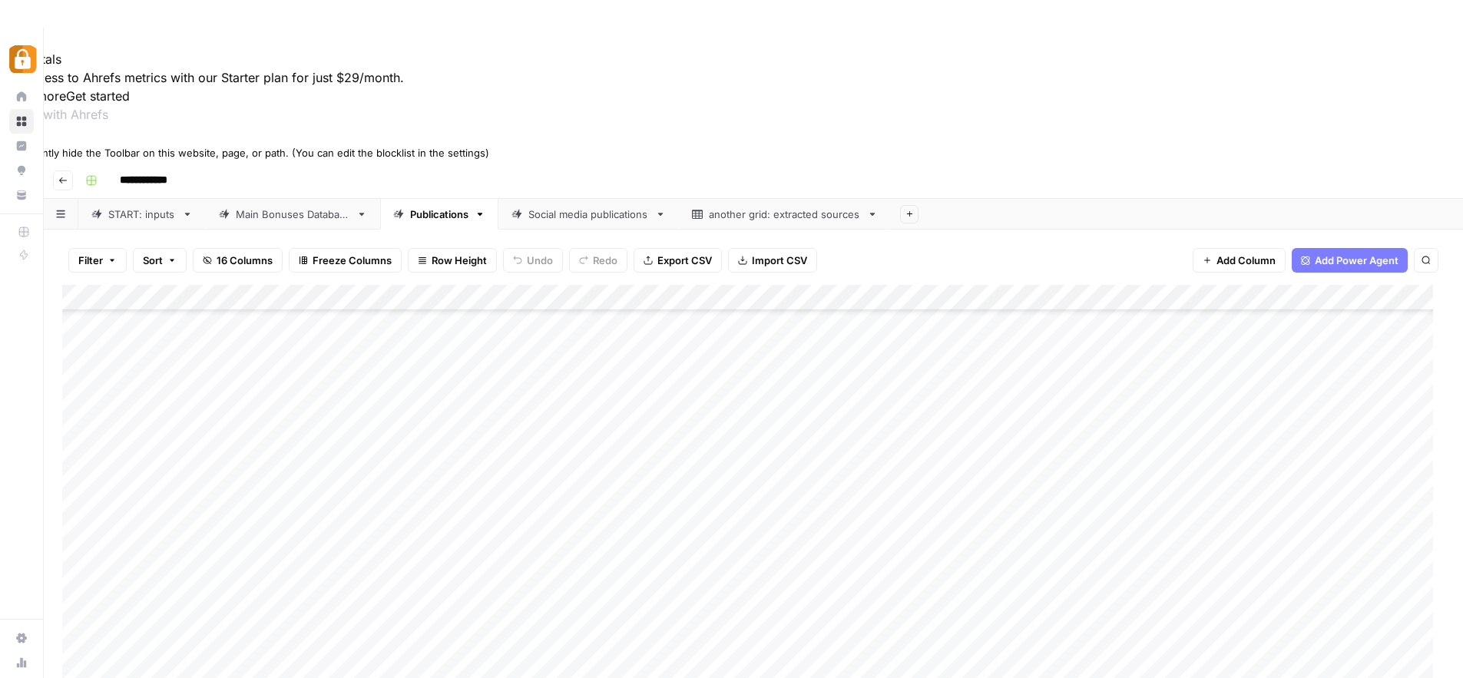
click at [11, 144] on icon at bounding box center [5, 138] width 11 height 11
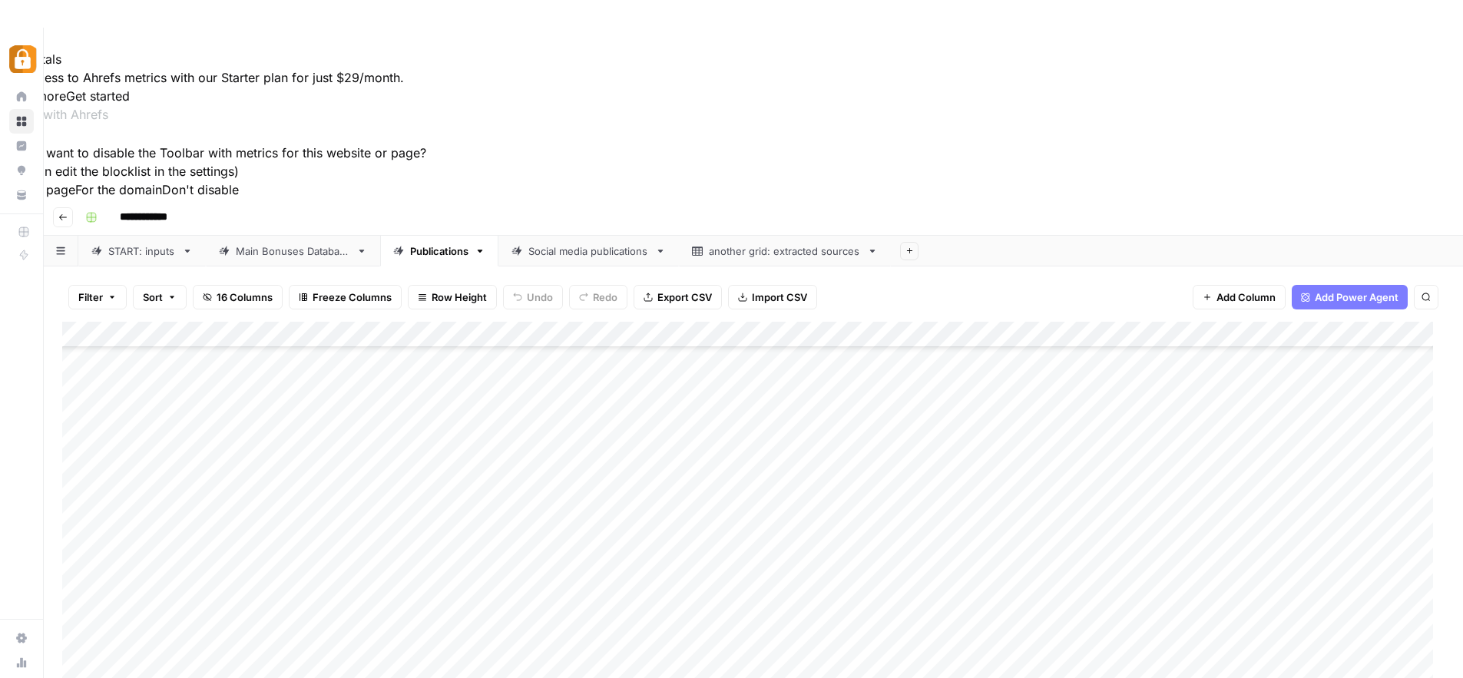
click at [75, 199] on button "For this page" at bounding box center [37, 190] width 75 height 18
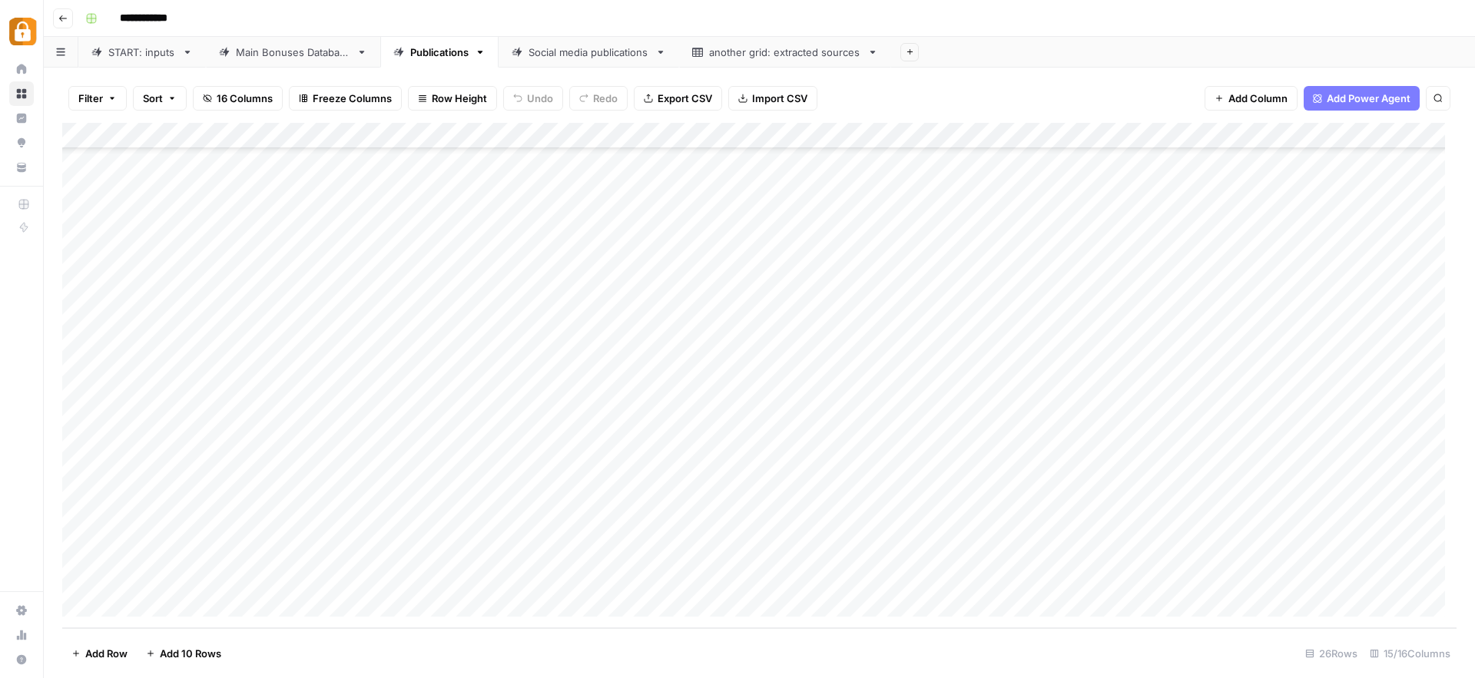
click at [1006, 478] on div "Add Column" at bounding box center [759, 375] width 1394 height 505
click at [79, 523] on div "Add Column" at bounding box center [759, 375] width 1394 height 505
click at [1370, 526] on div "Add Column" at bounding box center [759, 375] width 1394 height 505
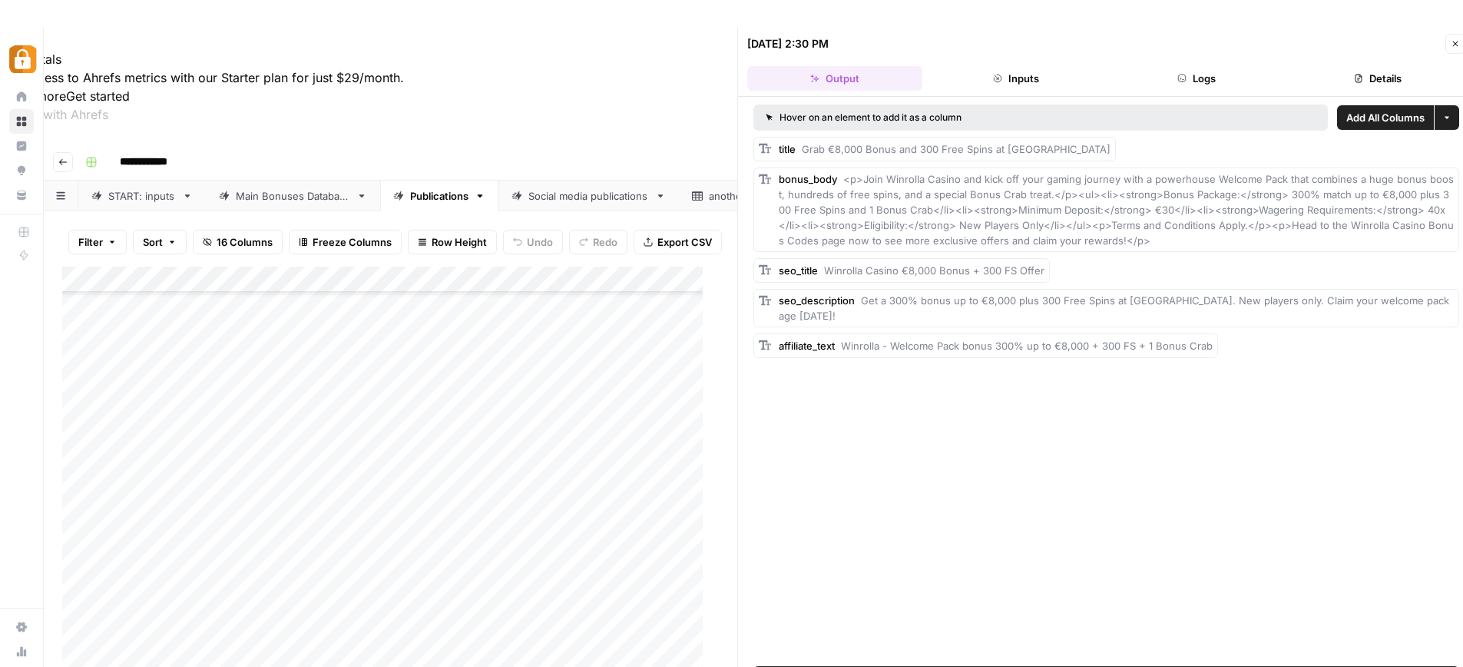
click at [1453, 42] on icon "button" at bounding box center [1455, 43] width 9 height 9
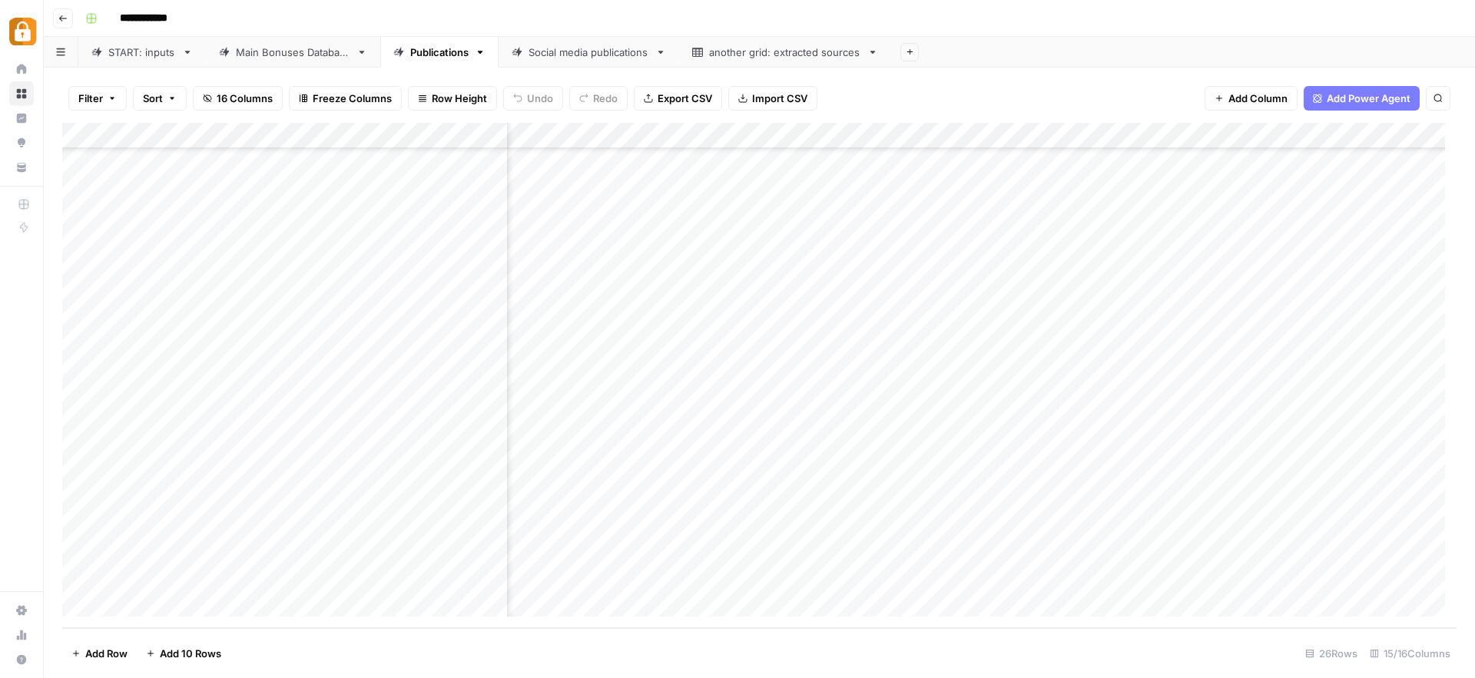
scroll to position [236, 1414]
click at [301, 53] on div "Main Bonuses Database" at bounding box center [293, 52] width 114 height 15
click at [131, 45] on div "START: inputs" at bounding box center [142, 52] width 68 height 15
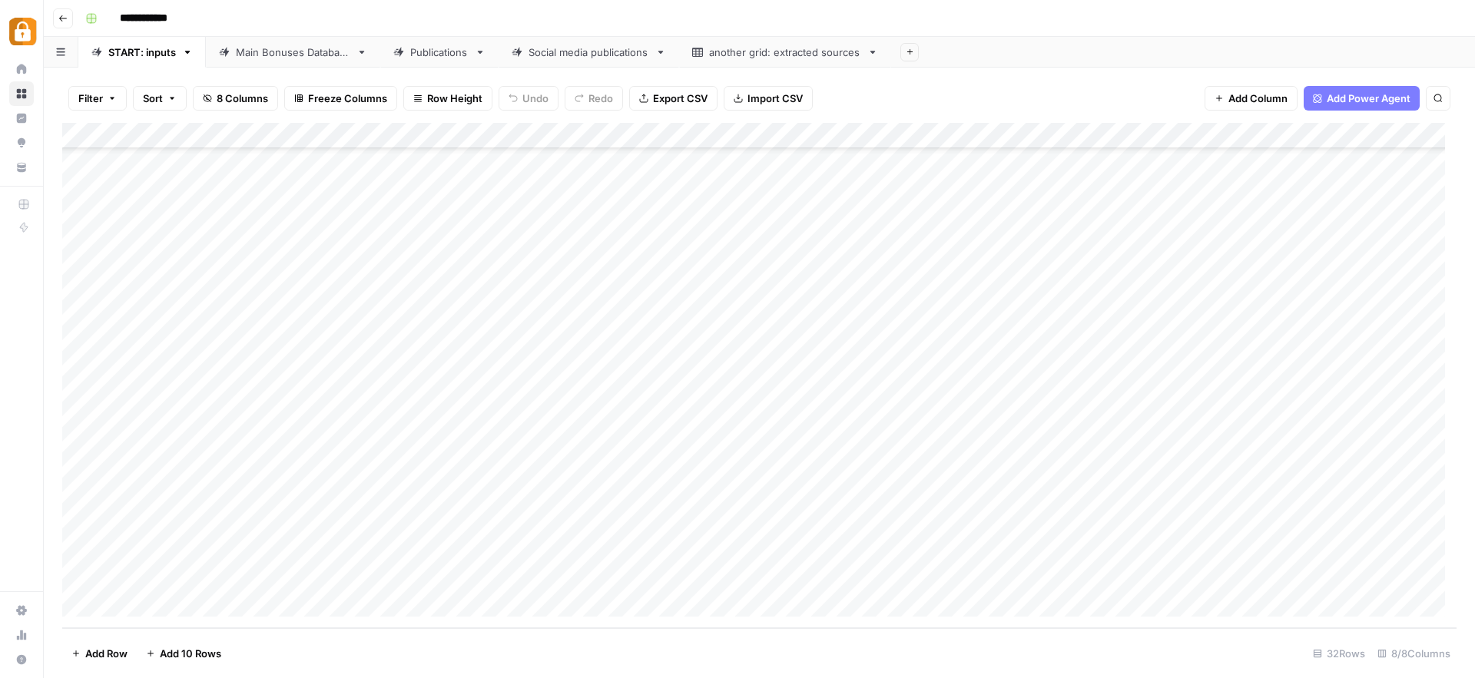
click at [280, 51] on div "Main Bonuses Database" at bounding box center [293, 52] width 114 height 15
click at [1316, 496] on div "Add Column" at bounding box center [759, 375] width 1394 height 505
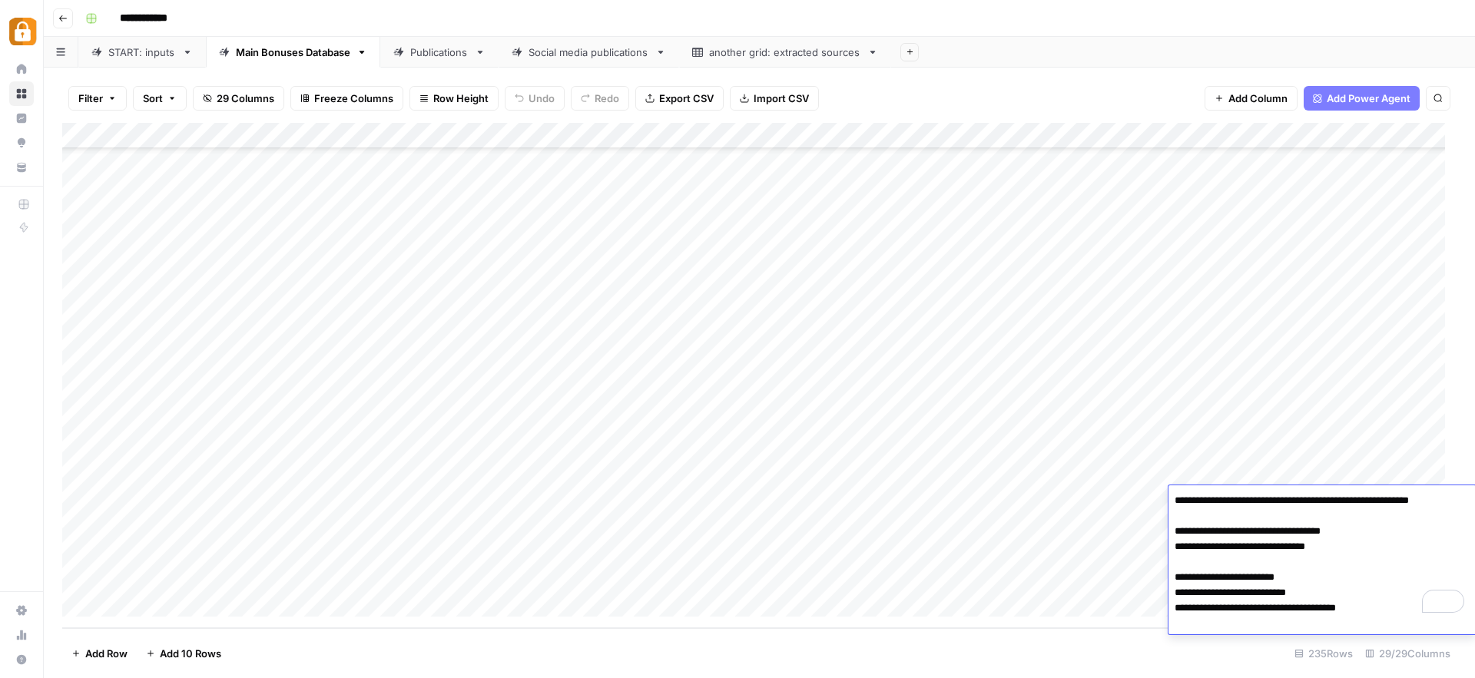
click at [1310, 473] on div "Add Column" at bounding box center [759, 375] width 1394 height 505
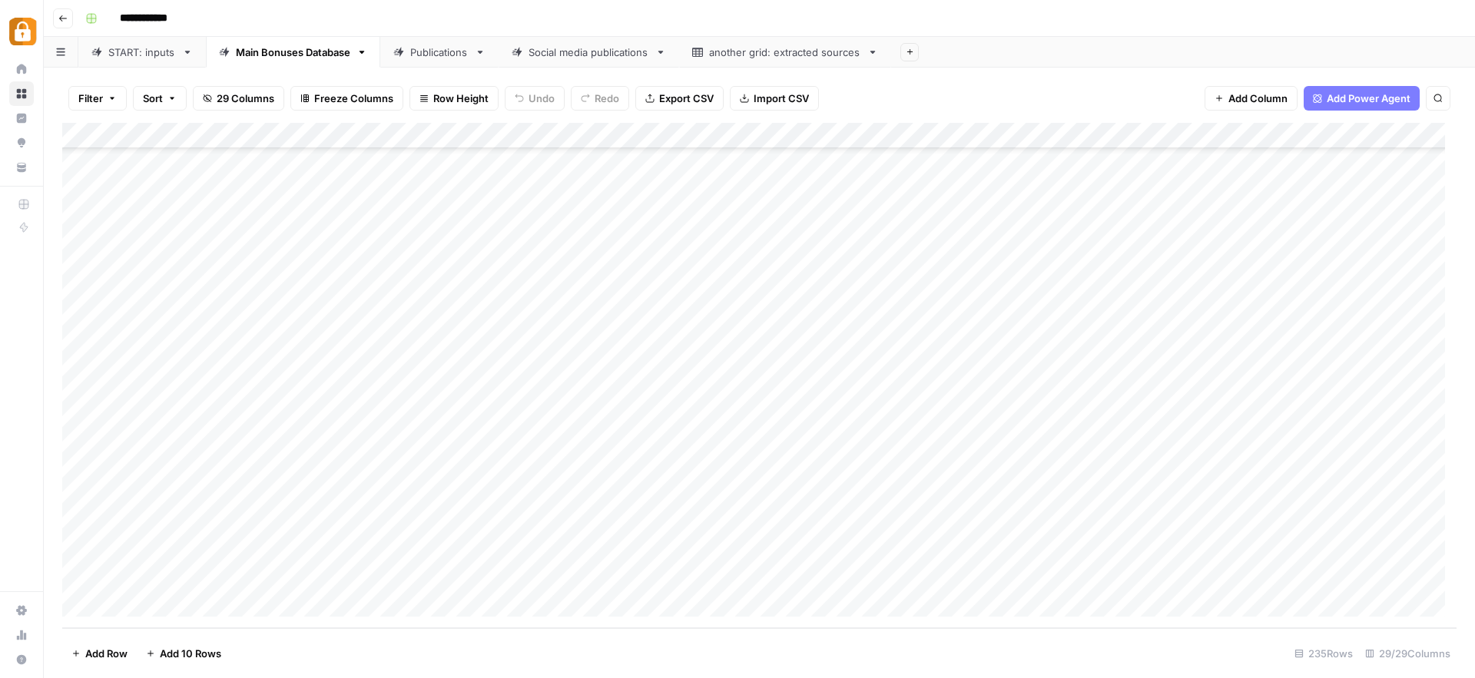
click at [1310, 473] on div "Add Column" at bounding box center [759, 375] width 1394 height 505
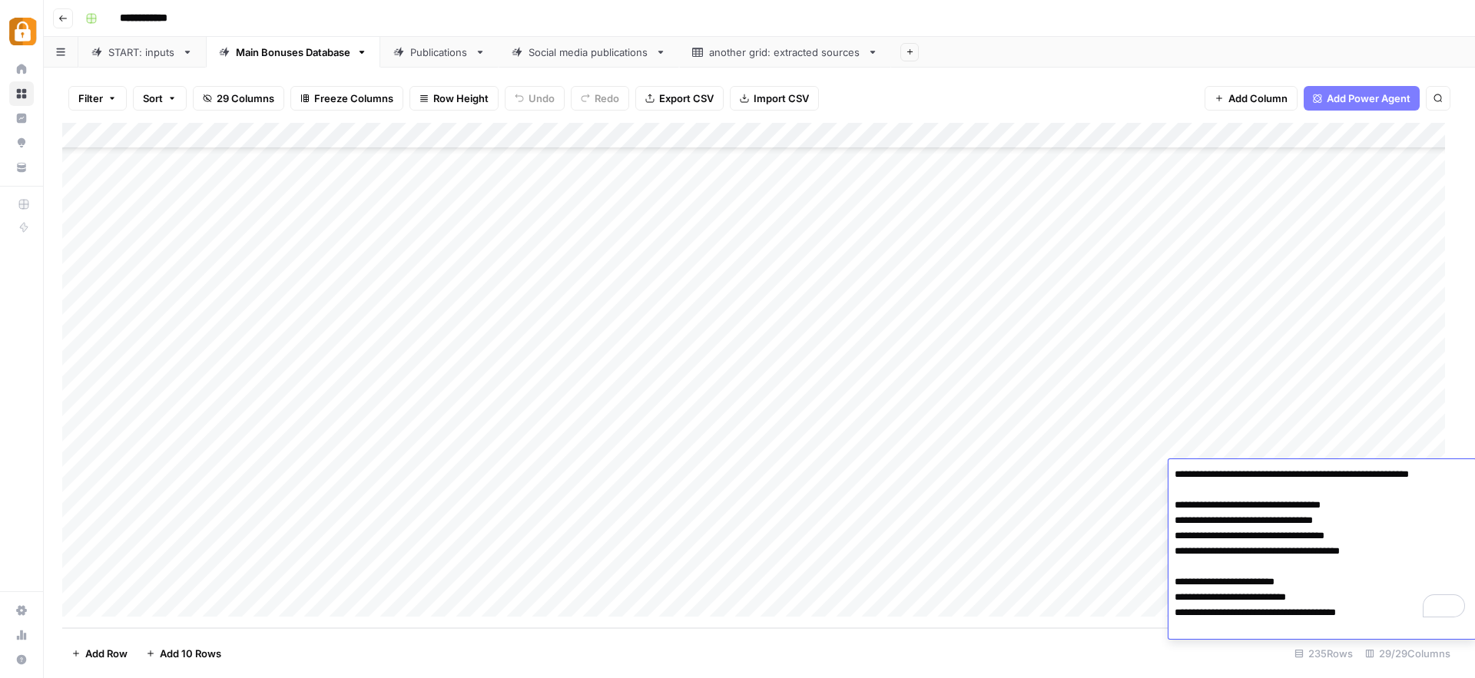
click at [1309, 451] on div "Add Column" at bounding box center [759, 375] width 1394 height 505
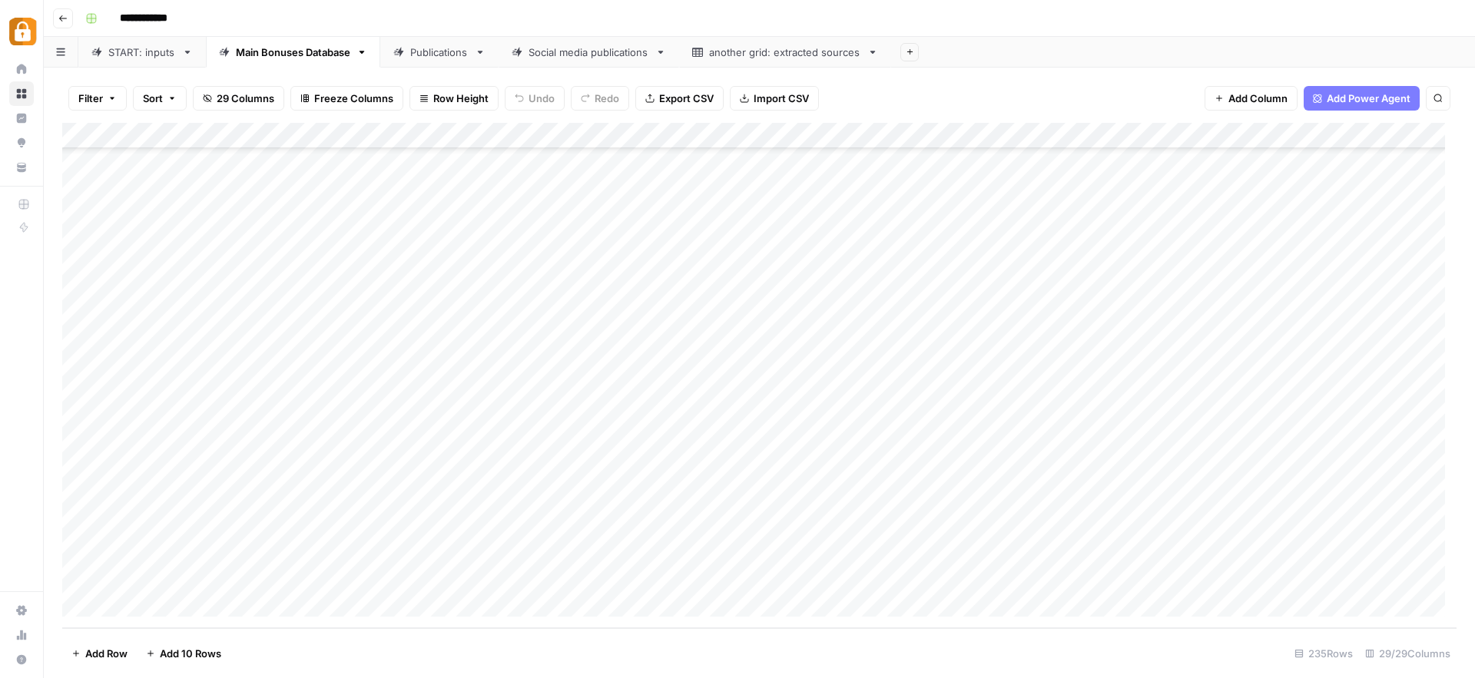
click at [1309, 451] on div "Add Column" at bounding box center [759, 375] width 1394 height 505
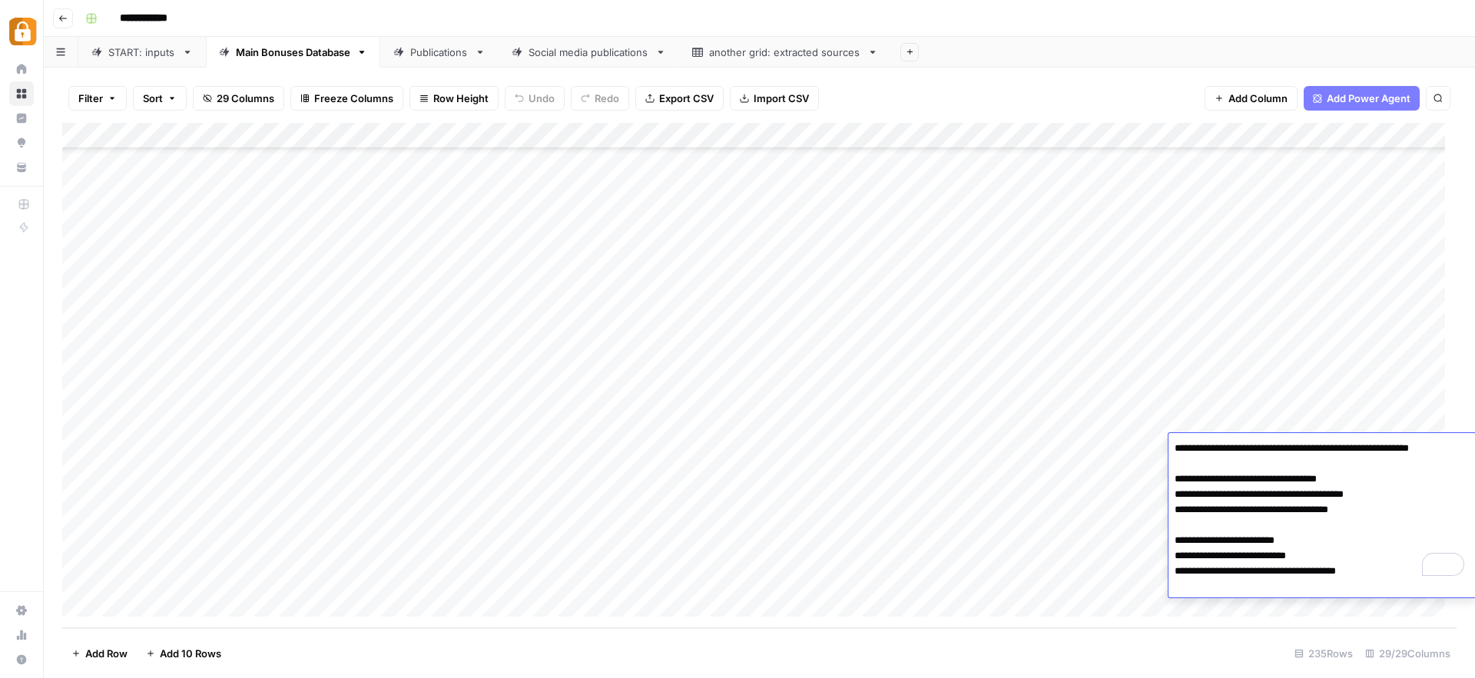
click at [804, 386] on div "Add Column" at bounding box center [759, 375] width 1394 height 505
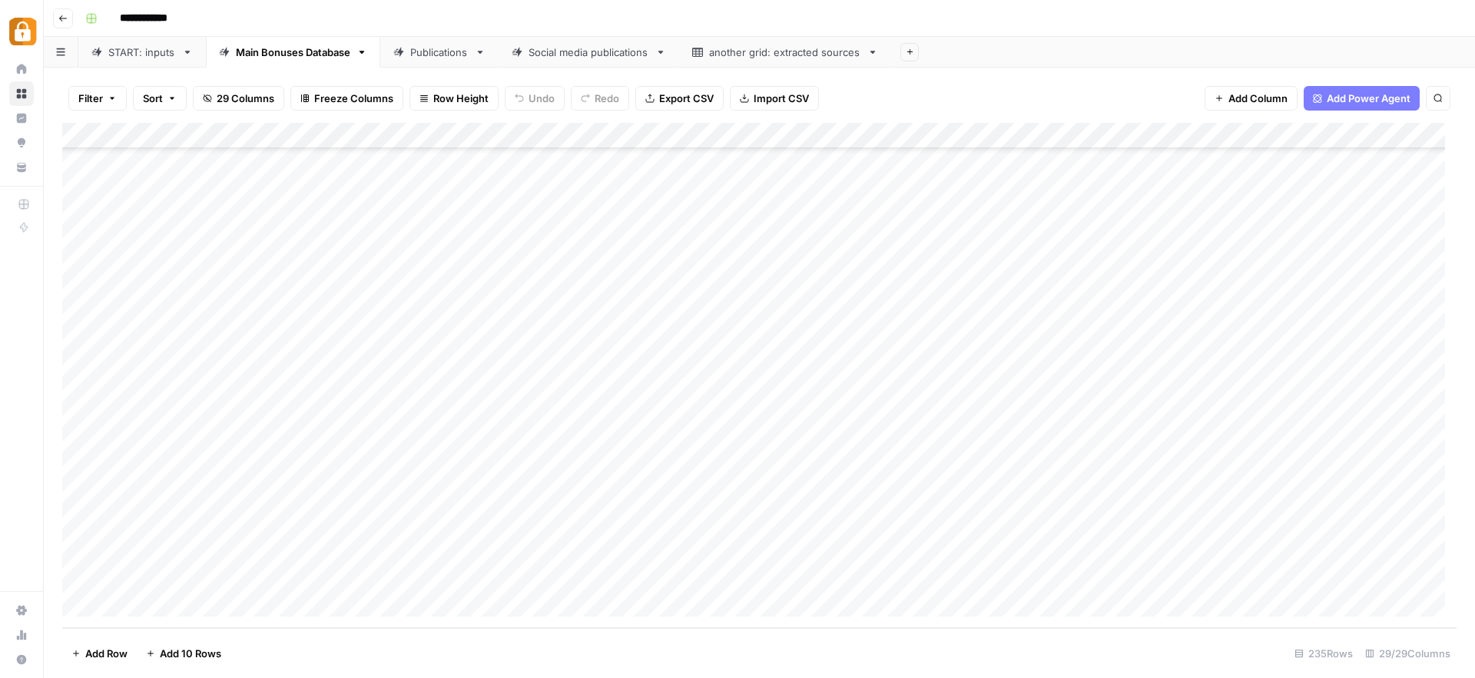
click at [1284, 469] on div "Add Column" at bounding box center [759, 375] width 1394 height 505
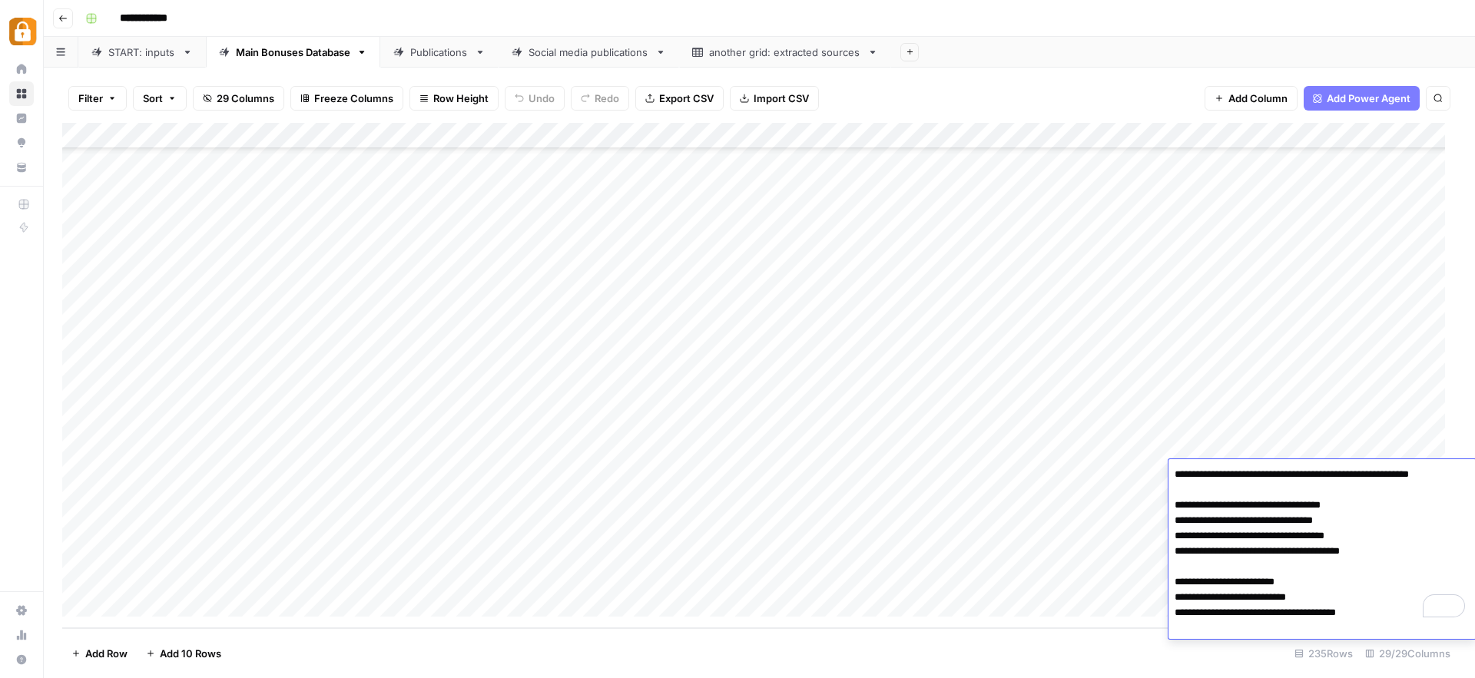
click at [1253, 306] on div "Add Column" at bounding box center [759, 375] width 1394 height 505
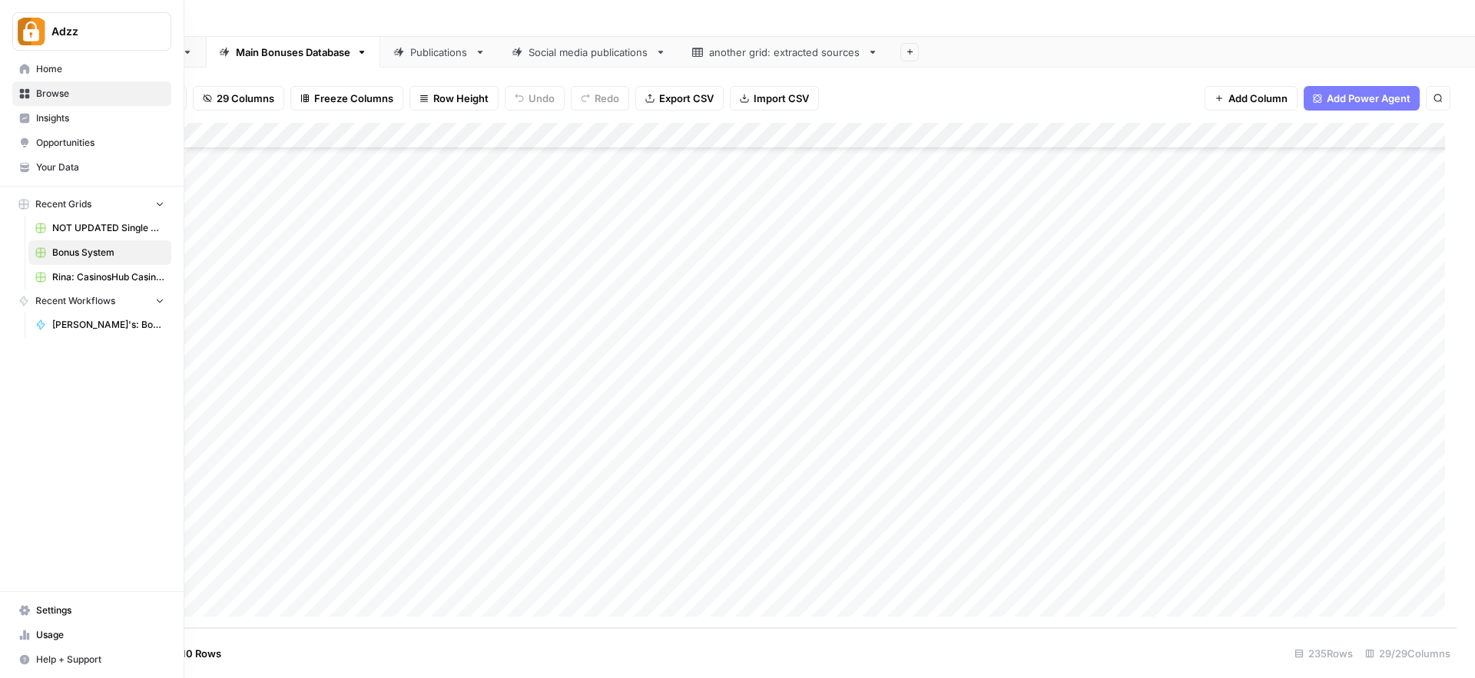
click at [103, 276] on span "Rina: CasinosHub Casino Reviews" at bounding box center [108, 277] width 112 height 14
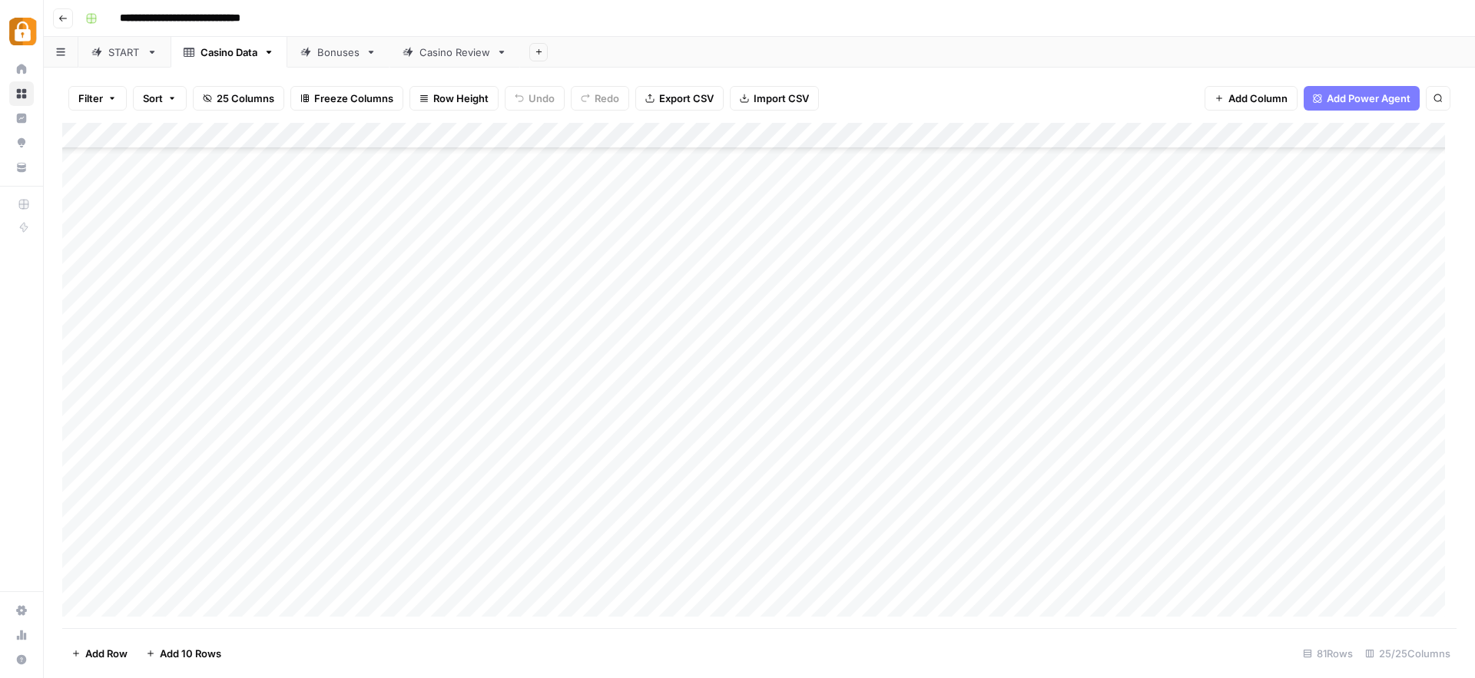
scroll to position [1672, 0]
click at [139, 605] on div "Add Column" at bounding box center [759, 375] width 1394 height 505
type textarea "********"
click at [442, 582] on div "Add Column" at bounding box center [759, 375] width 1394 height 505
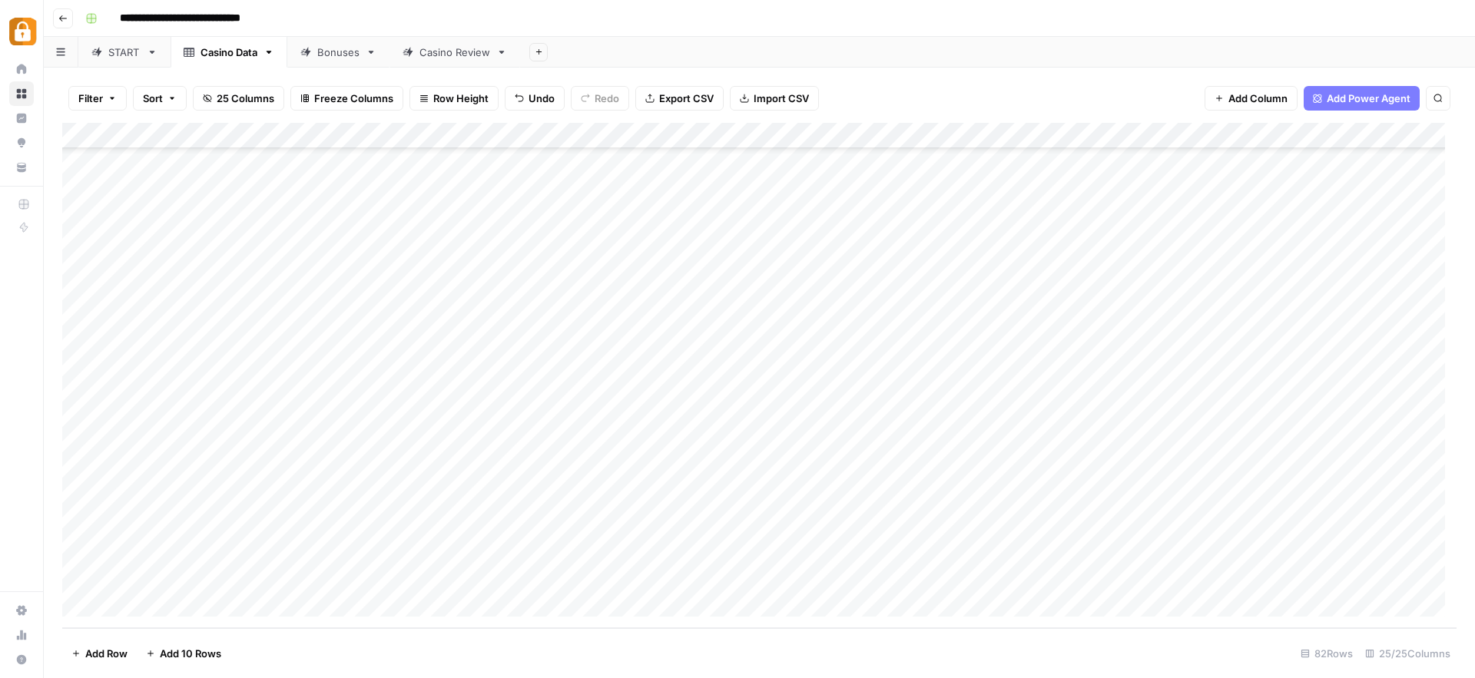
click at [184, 571] on div "Add Column" at bounding box center [759, 375] width 1394 height 505
click at [113, 55] on div "START" at bounding box center [124, 52] width 32 height 15
click at [131, 613] on div "Add Column" at bounding box center [759, 375] width 1394 height 505
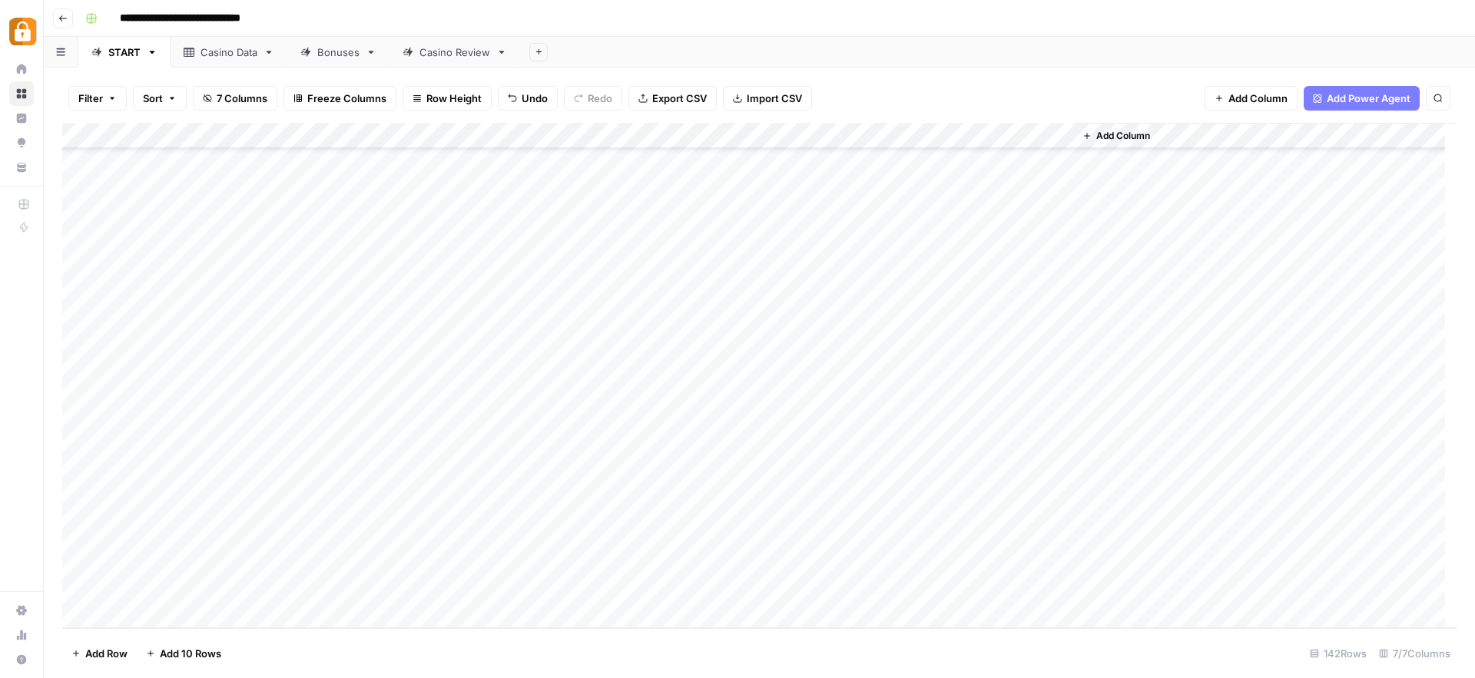
click at [131, 614] on div "Add Column" at bounding box center [759, 375] width 1394 height 505
click at [161, 563] on div "Add Column" at bounding box center [759, 375] width 1394 height 505
click at [593, 561] on div "Add Column" at bounding box center [759, 375] width 1394 height 505
click at [247, 55] on div "Casino Data" at bounding box center [228, 52] width 57 height 15
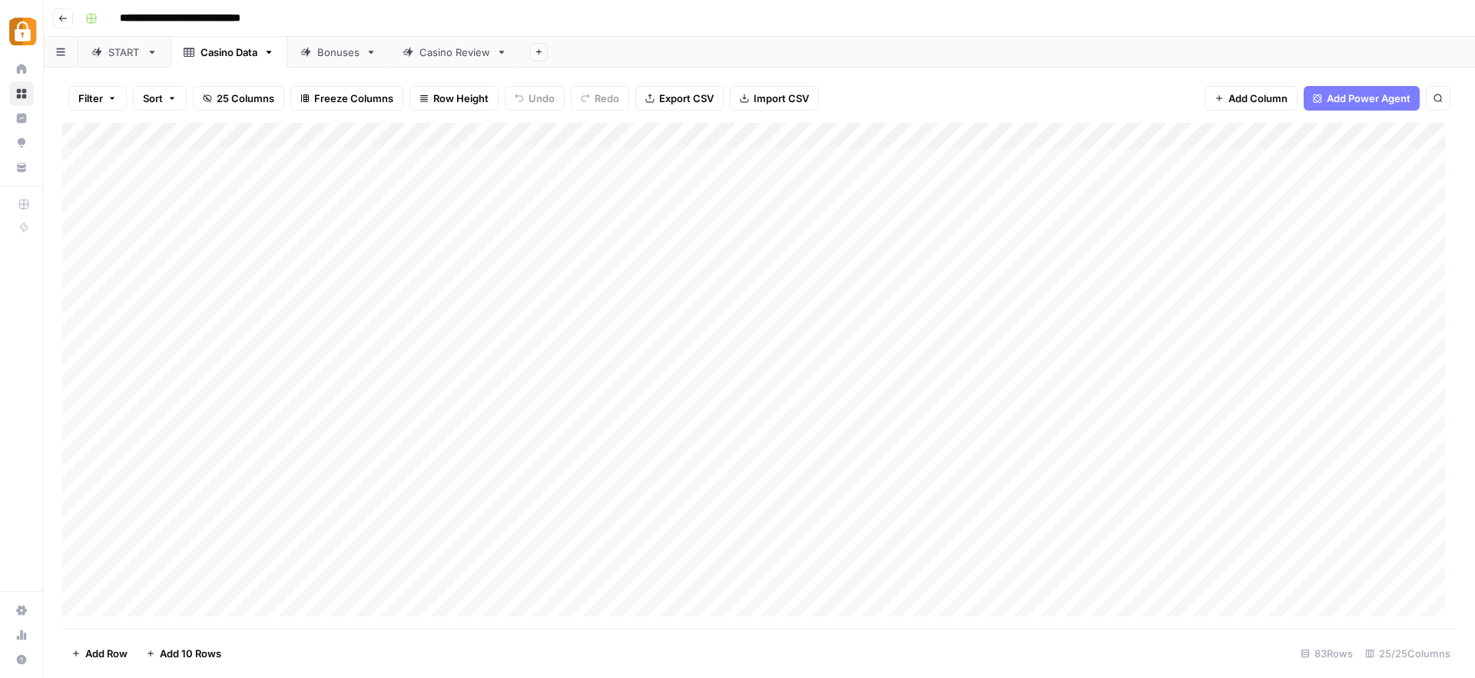
scroll to position [1724, 0]
click at [189, 583] on div "Add Column" at bounding box center [759, 375] width 1394 height 505
click at [455, 64] on link "Casino Review" at bounding box center [454, 52] width 131 height 31
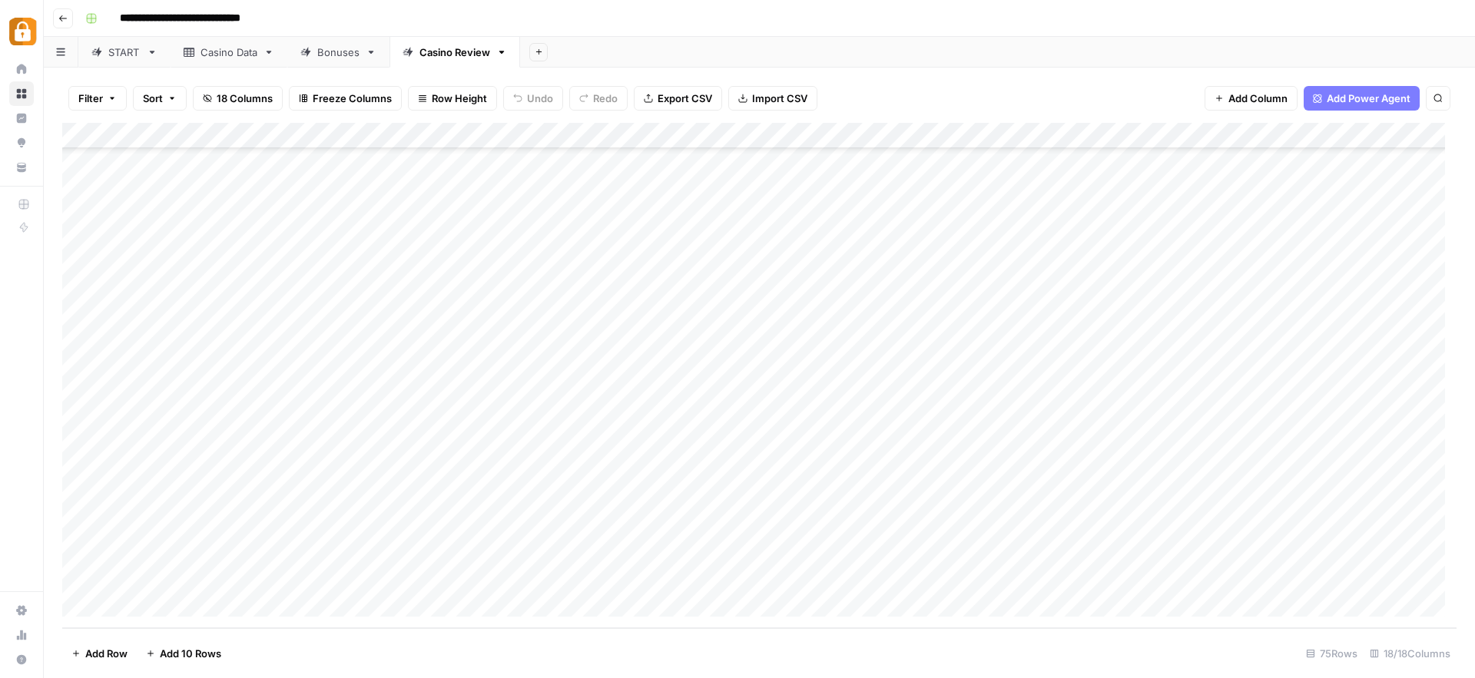
click at [132, 602] on div "Add Column" at bounding box center [759, 375] width 1394 height 505
click at [381, 588] on div "Add Column" at bounding box center [759, 375] width 1394 height 505
click at [228, 550] on div "Add Column" at bounding box center [759, 375] width 1394 height 505
drag, startPoint x: 253, startPoint y: 565, endPoint x: 253, endPoint y: 583, distance: 18.4
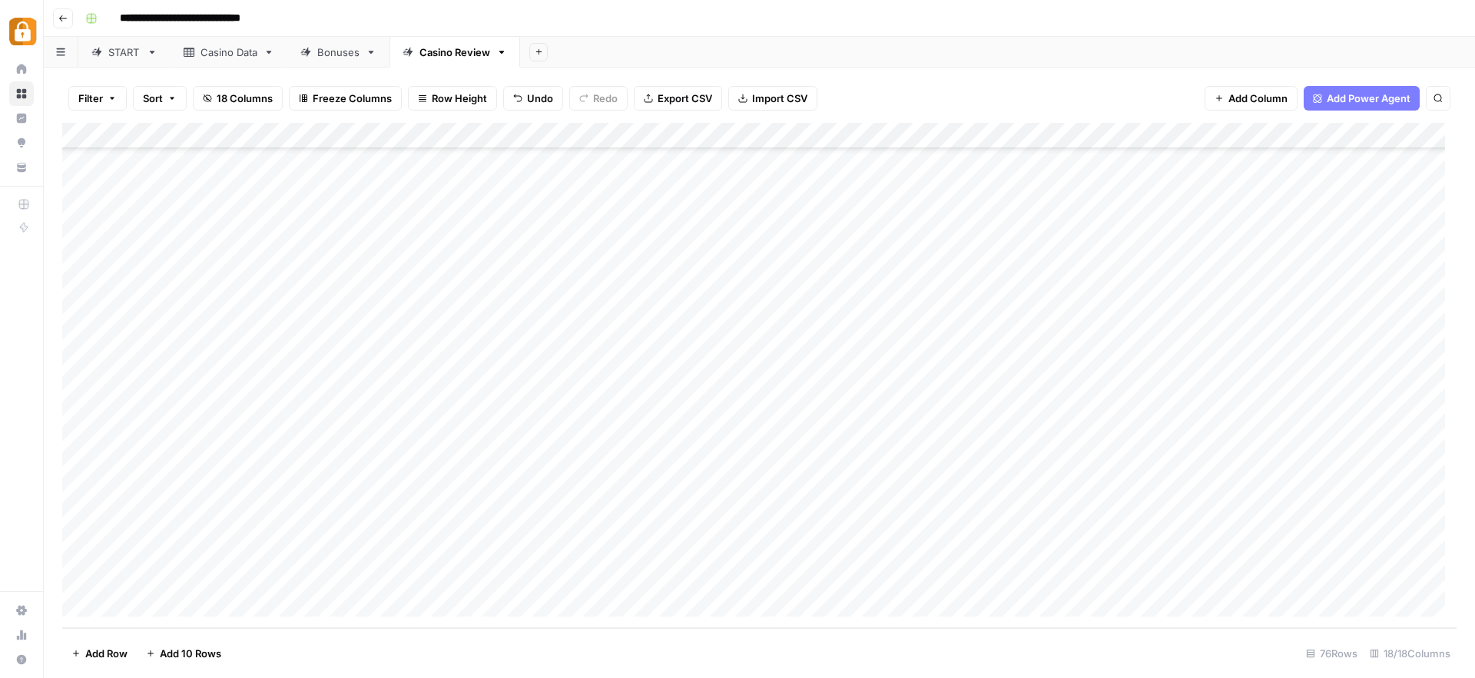
click at [251, 584] on div "Add Column" at bounding box center [759, 375] width 1394 height 505
click at [525, 579] on div "Add Column" at bounding box center [759, 375] width 1394 height 505
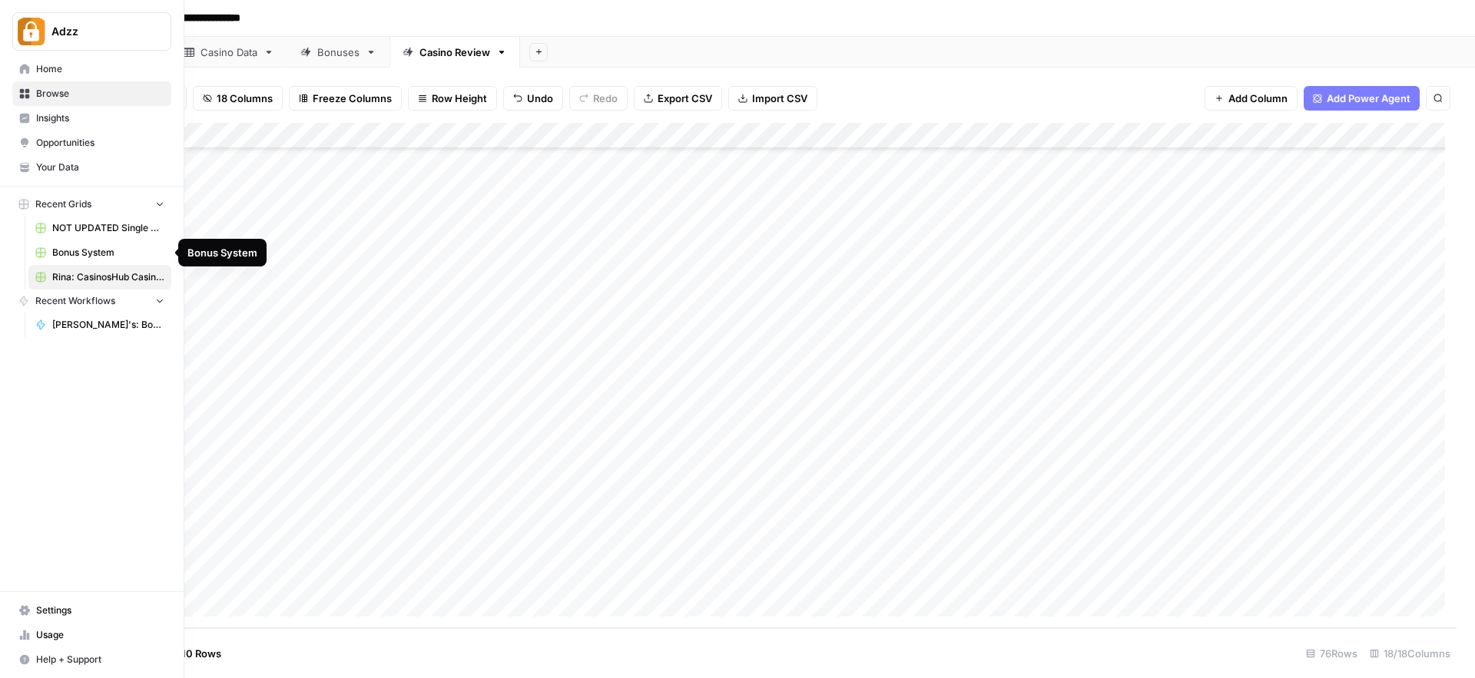
click at [94, 250] on span "Bonus System" at bounding box center [108, 253] width 112 height 14
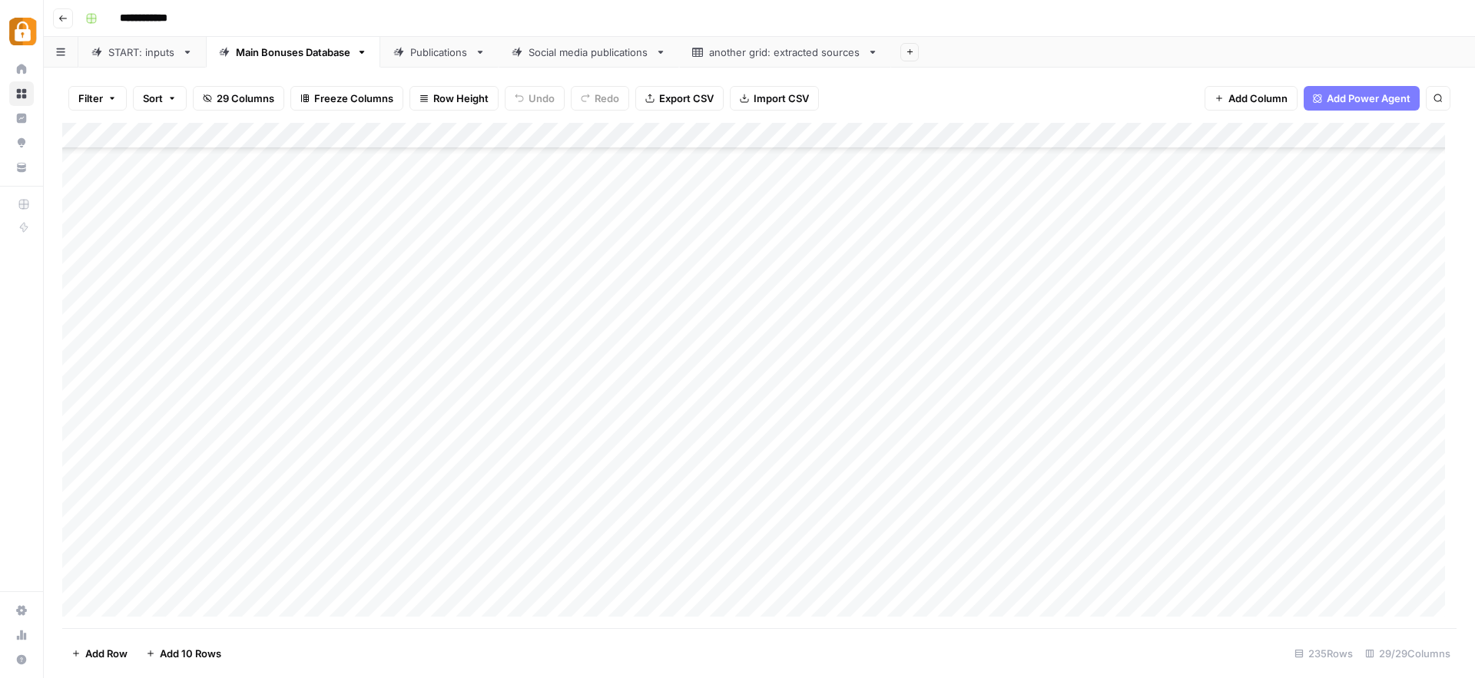
scroll to position [5694, 0]
click at [448, 45] on div "Publications" at bounding box center [439, 52] width 58 height 15
click at [836, 518] on div "Add Column" at bounding box center [759, 375] width 1394 height 505
click at [82, 523] on div "Add Column" at bounding box center [759, 375] width 1394 height 505
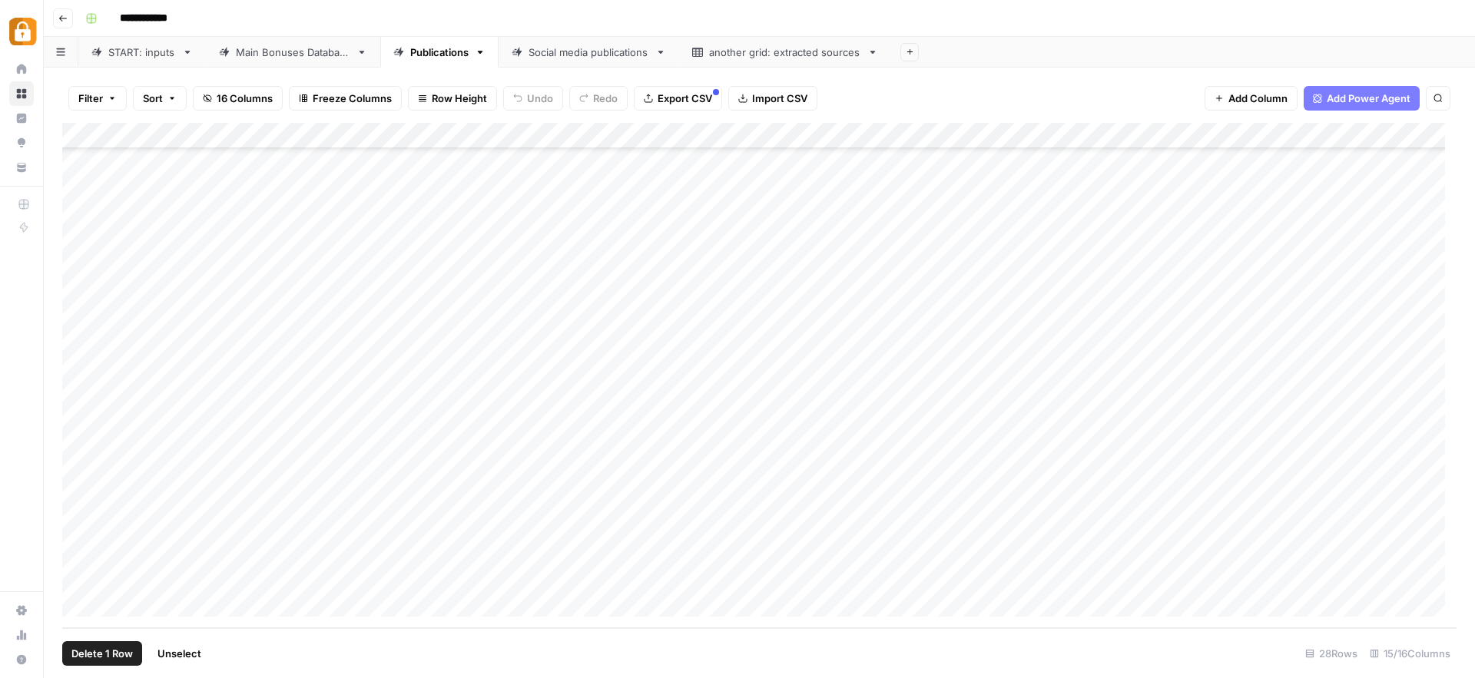
click at [106, 651] on span "Delete 1 Row" at bounding box center [101, 653] width 61 height 15
click at [795, 437] on div "Delete Rows Are you sure you want to delete 1 row? Cancel Delete" at bounding box center [737, 339] width 1475 height 678
click at [919, 446] on div "Add Column" at bounding box center [759, 375] width 1394 height 505
click at [81, 526] on div "Add Column" at bounding box center [759, 375] width 1394 height 505
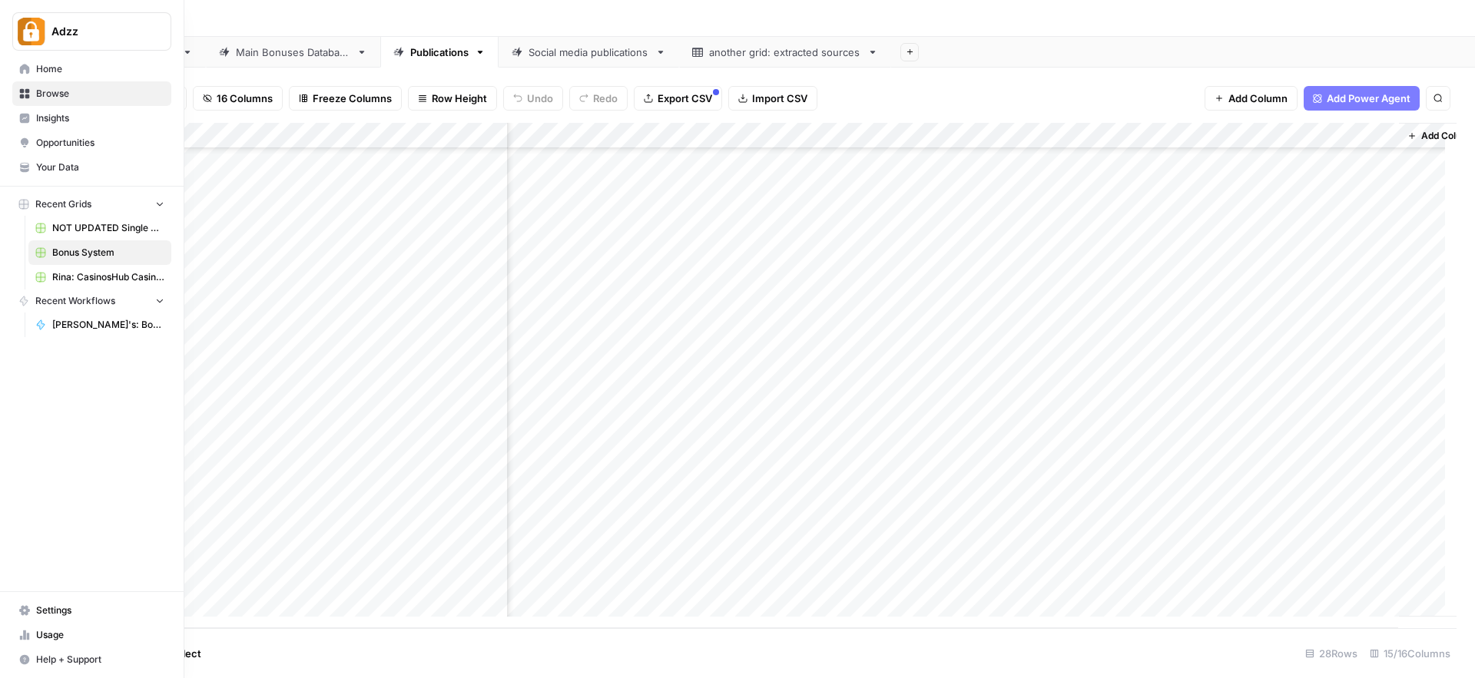
click at [70, 274] on span "Rina: CasinosHub Casino Reviews" at bounding box center [108, 277] width 112 height 14
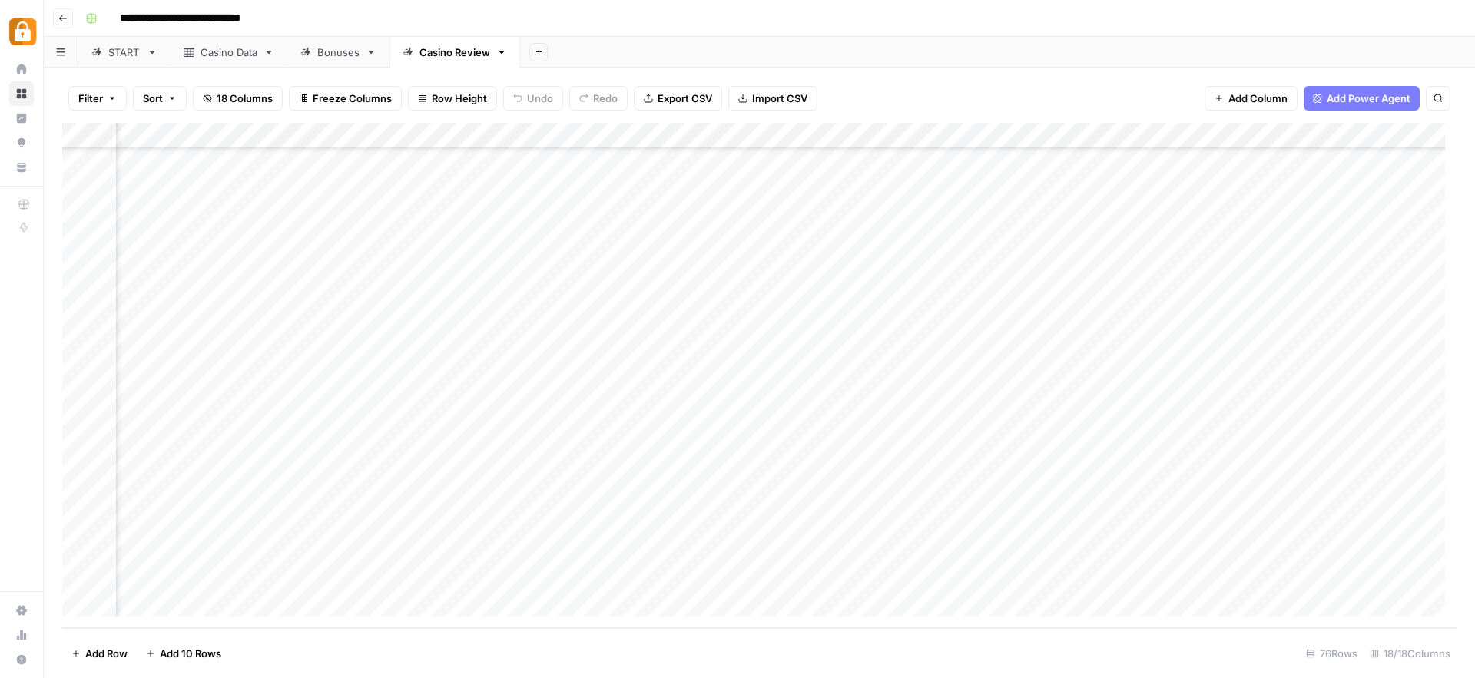
scroll to position [1542, 1792]
click at [1148, 576] on div "Add Column" at bounding box center [759, 375] width 1394 height 505
